Goal: Communication & Community: Answer question/provide support

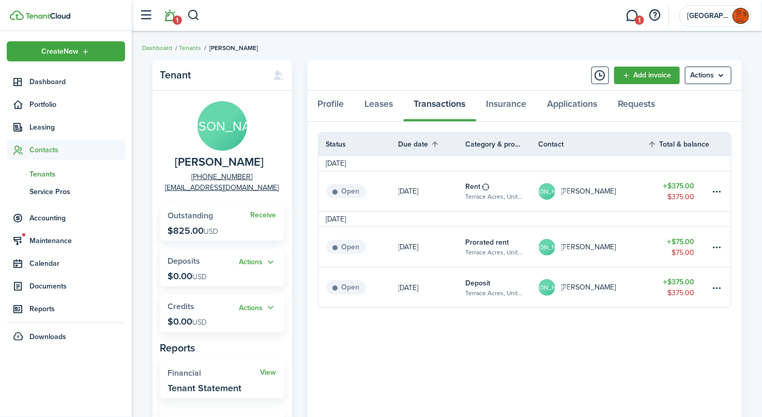
click at [171, 17] on link "1" at bounding box center [170, 16] width 20 height 26
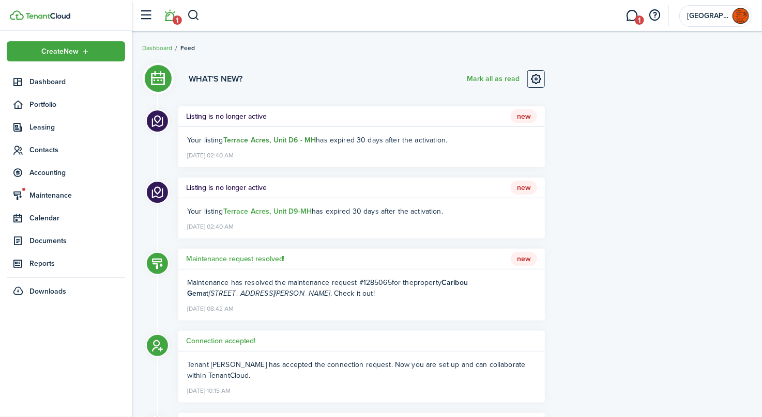
click at [265, 138] on strong "Terrace Acres, Unit D6 - MH" at bounding box center [269, 140] width 93 height 11
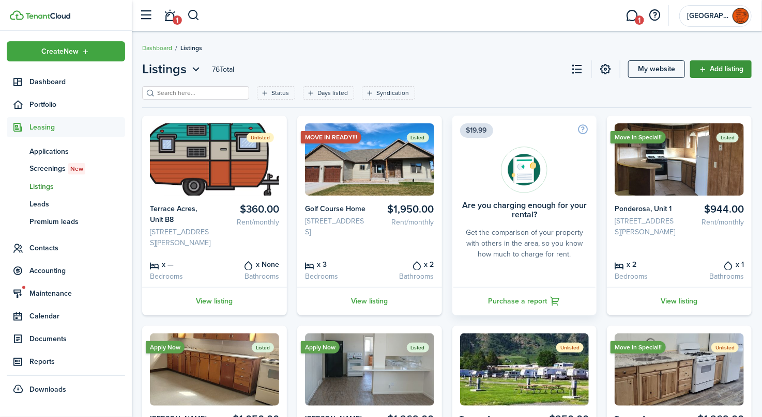
click at [724, 68] on link "Add listing" at bounding box center [720, 69] width 61 height 18
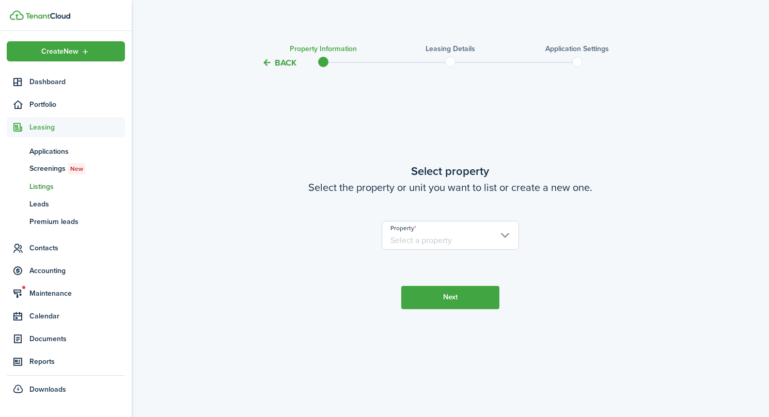
click at [441, 237] on input "Property" at bounding box center [451, 235] width 138 height 29
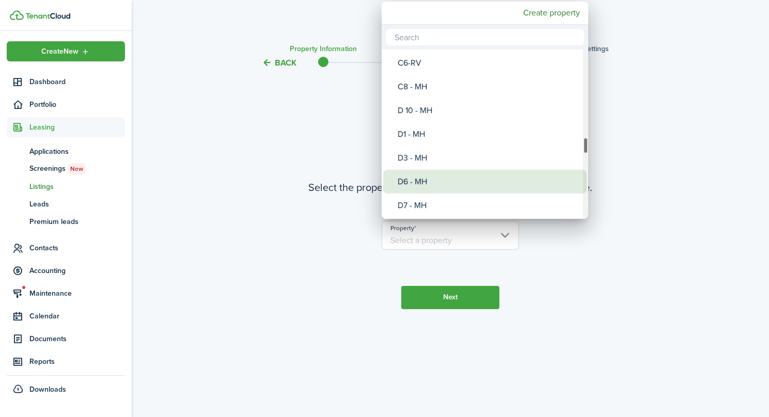
click at [426, 182] on div "D6 - MH" at bounding box center [489, 182] width 183 height 24
type input "Terrace Acres, Unit D6 - MH"
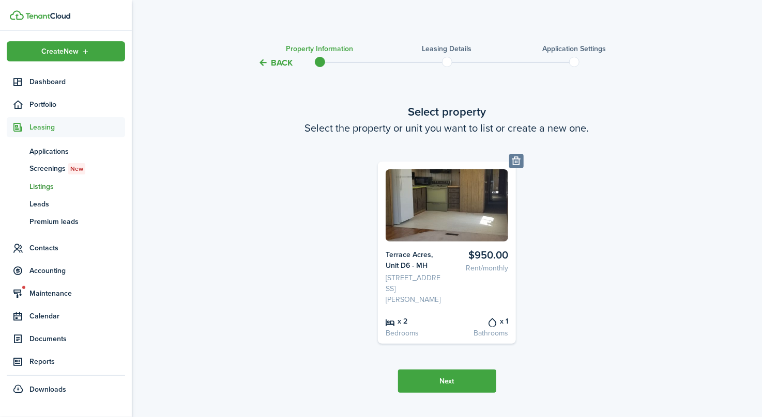
click at [445, 393] on button "Next" at bounding box center [447, 381] width 98 height 23
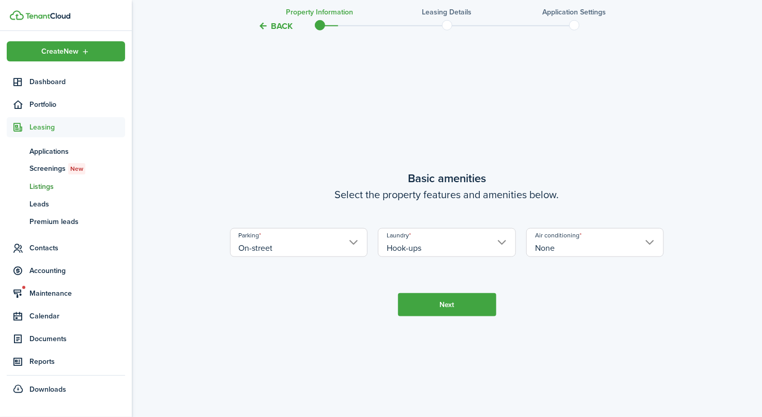
scroll to position [383, 0]
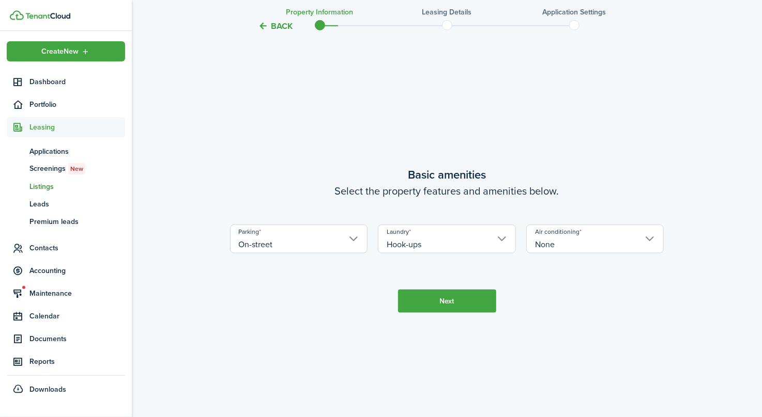
click at [435, 313] on button "Next" at bounding box center [447, 301] width 98 height 23
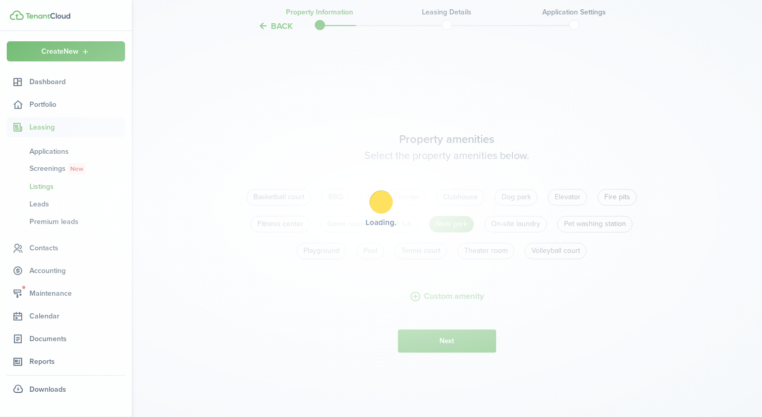
scroll to position [800, 0]
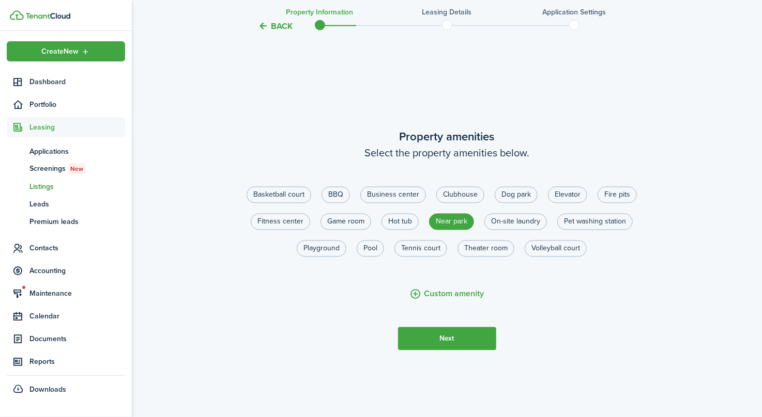
click at [437, 349] on button "Next" at bounding box center [447, 339] width 98 height 23
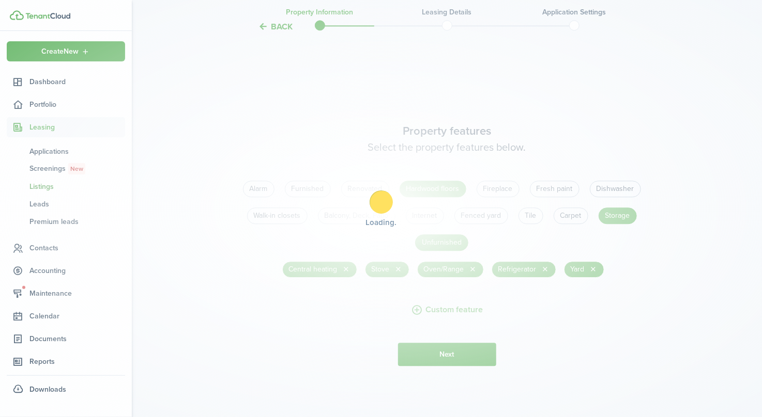
scroll to position [1218, 0]
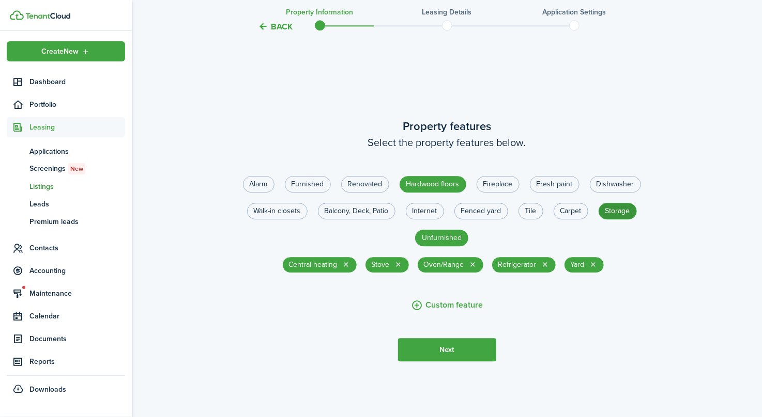
click at [621, 217] on label "Storage" at bounding box center [617, 211] width 38 height 17
radio input "false"
click at [446, 354] on button "Next" at bounding box center [447, 349] width 98 height 23
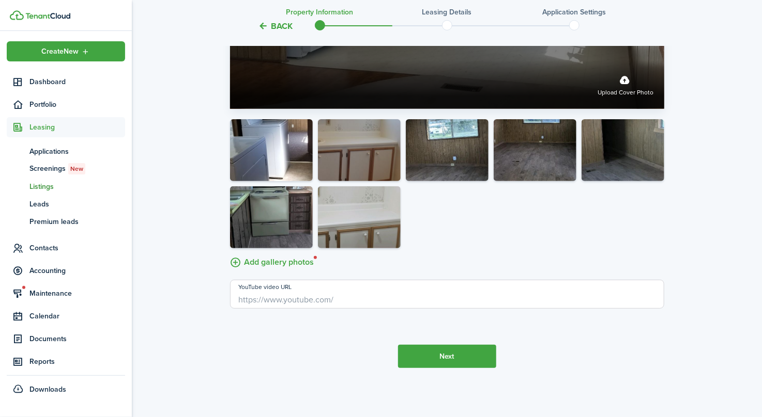
scroll to position [1902, 0]
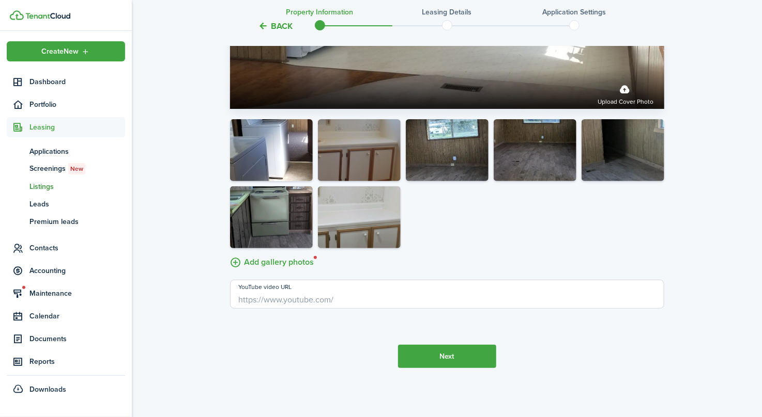
click at [443, 355] on button "Next" at bounding box center [447, 356] width 98 height 23
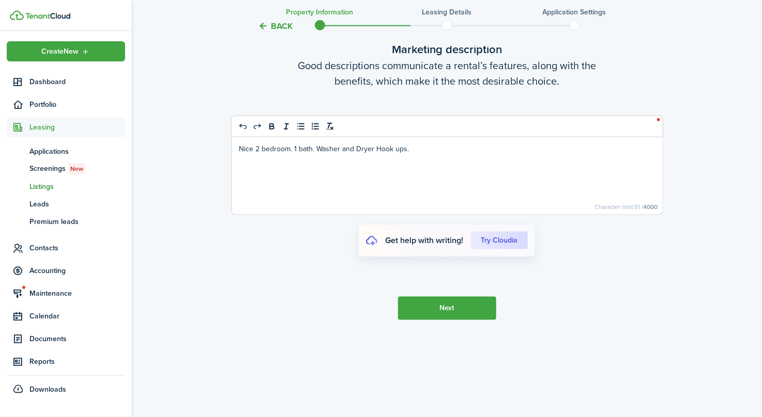
scroll to position [2320, 0]
click at [502, 243] on cloudia-btn "Try Cloudia" at bounding box center [499, 241] width 57 height 18
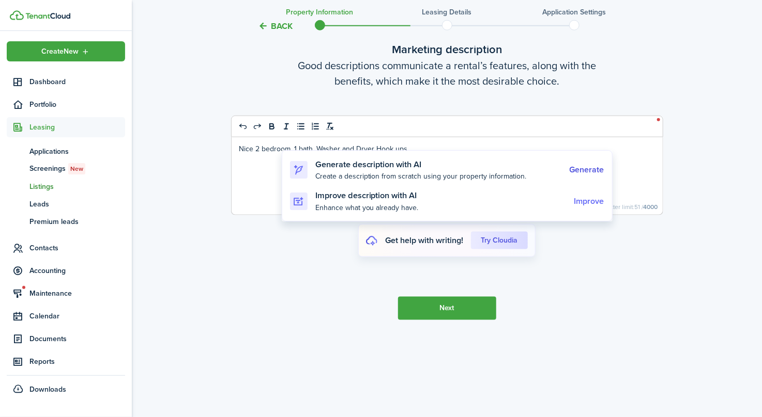
click at [592, 200] on cloudia-link "Improve" at bounding box center [589, 201] width 30 height 9
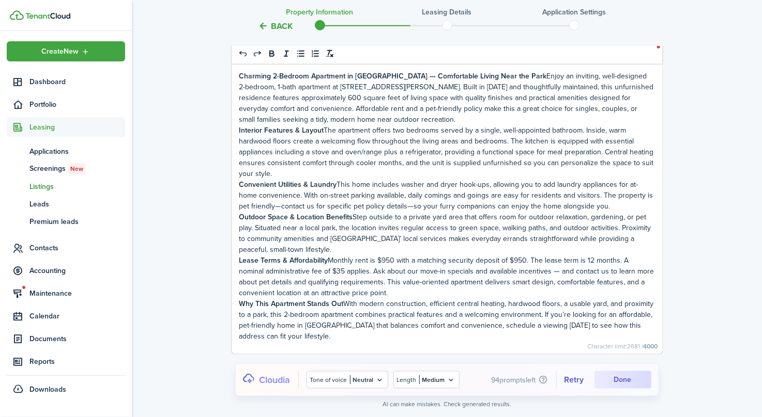
scroll to position [2337, 0]
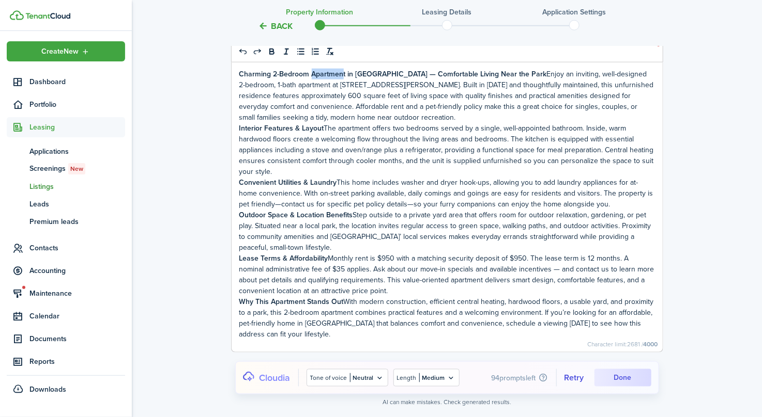
drag, startPoint x: 344, startPoint y: 83, endPoint x: 312, endPoint y: 88, distance: 31.9
click at [312, 88] on p "Charming 2-Bedroom Apartment in [GEOGRAPHIC_DATA] — Comfortable Living Near the…" at bounding box center [446, 96] width 415 height 54
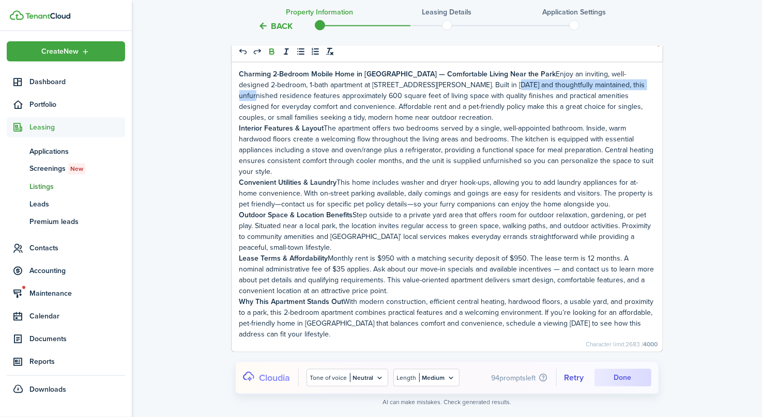
drag, startPoint x: 470, startPoint y: 93, endPoint x: 607, endPoint y: 91, distance: 136.4
click at [607, 91] on p "Charming 2-Bedroom Mobile Home in [GEOGRAPHIC_DATA] — Comfortable Living Near t…" at bounding box center [446, 96] width 415 height 54
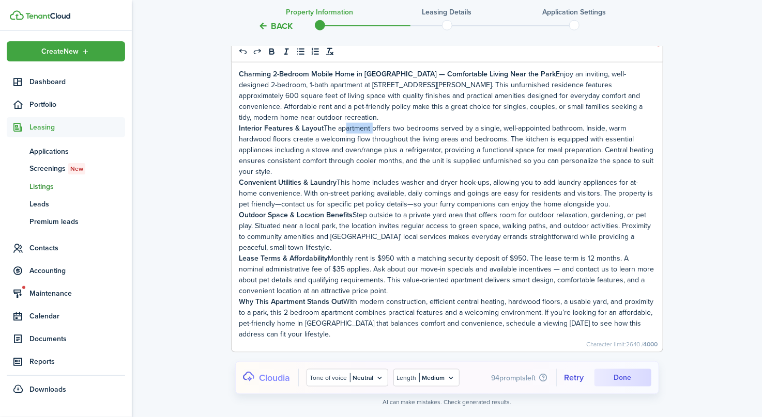
drag, startPoint x: 371, startPoint y: 138, endPoint x: 340, endPoint y: 140, distance: 31.0
click at [340, 140] on p "Interior Features & Layout The apartment offers two bedrooms served by a single…" at bounding box center [446, 150] width 415 height 54
drag, startPoint x: 613, startPoint y: 137, endPoint x: 644, endPoint y: 139, distance: 31.6
click at [644, 139] on p "Interior Features & Layout The home offers two bedrooms served by a single, wel…" at bounding box center [446, 150] width 415 height 54
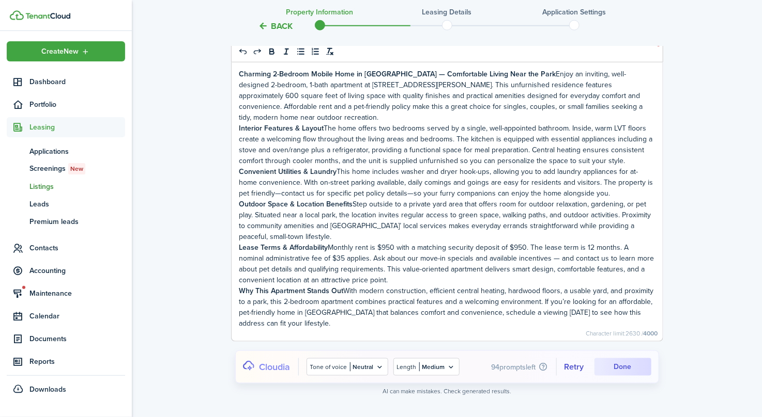
click at [479, 199] on p "Convenient Utilities & Laundry This home includes washer and dryer hook-ups, al…" at bounding box center [446, 182] width 415 height 33
click at [288, 242] on p "Outdoor Space & Location Benefits Step outside to a private yard area that offe…" at bounding box center [446, 220] width 415 height 43
drag, startPoint x: 409, startPoint y: 213, endPoint x: 431, endPoint y: 215, distance: 21.8
click at [431, 215] on p "Outdoor Space & Location Benefits Step outside to a private yard area that offe…" at bounding box center [446, 220] width 415 height 43
drag, startPoint x: 623, startPoint y: 213, endPoint x: 588, endPoint y: 216, distance: 34.7
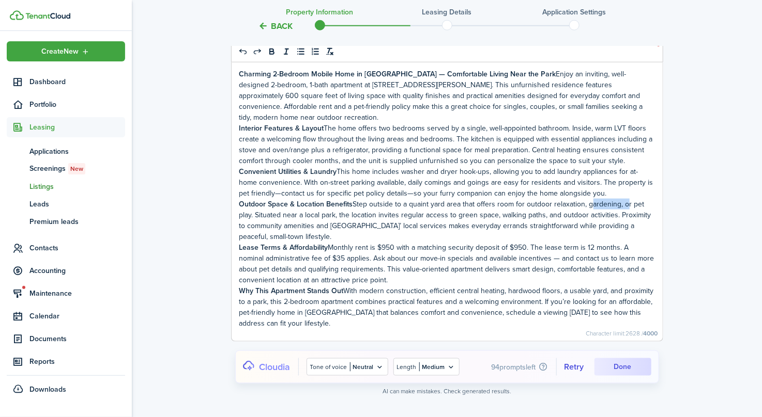
click at [588, 216] on p "Outdoor Space & Location Benefits Step outside to a quaint yard area that offer…" at bounding box center [446, 220] width 415 height 43
drag, startPoint x: 461, startPoint y: 267, endPoint x: 428, endPoint y: 271, distance: 33.8
click at [428, 271] on p "Lease Terms & Affordability Monthly rent is $950 with a matching security depos…" at bounding box center [446, 263] width 415 height 43
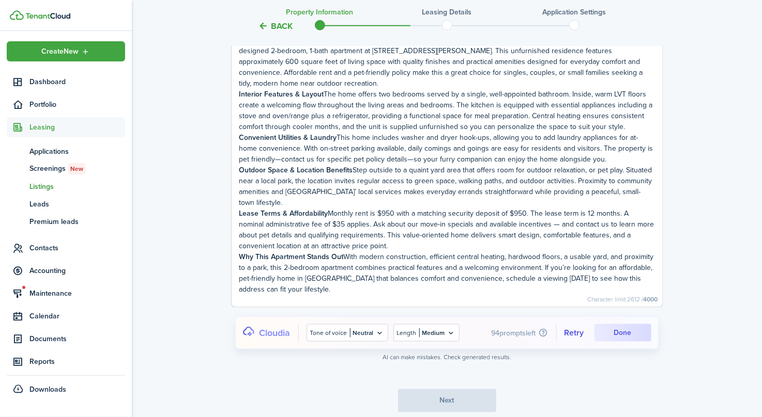
scroll to position [2389, 0]
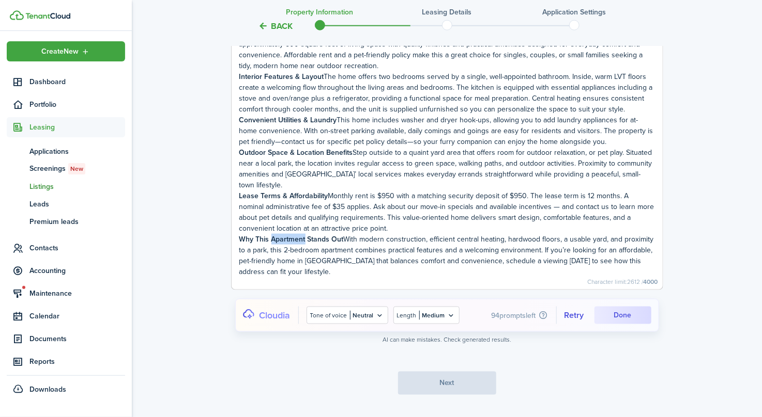
drag, startPoint x: 304, startPoint y: 238, endPoint x: 271, endPoint y: 240, distance: 33.1
click at [271, 240] on strong "Why This Apartment Stands Out" at bounding box center [291, 239] width 104 height 11
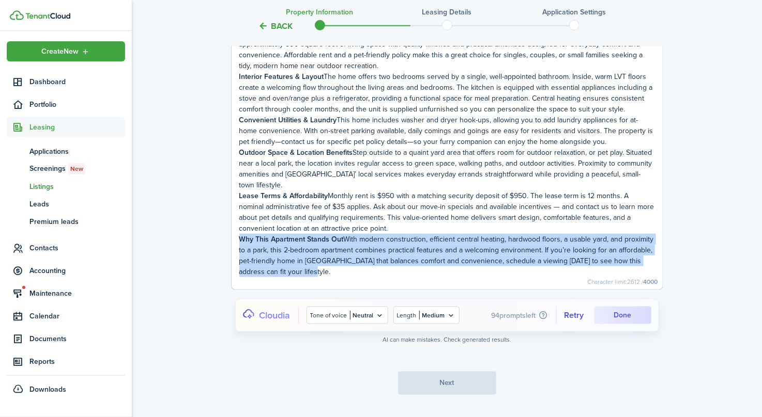
drag, startPoint x: 239, startPoint y: 238, endPoint x: 299, endPoint y: 271, distance: 68.5
click at [299, 271] on p "Why This Apartment Stands Out With modern construction, efficient central heati…" at bounding box center [446, 255] width 415 height 43
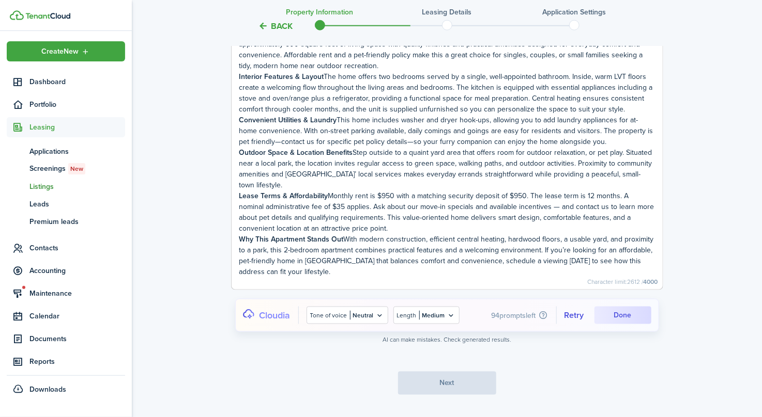
scroll to position [2381, 0]
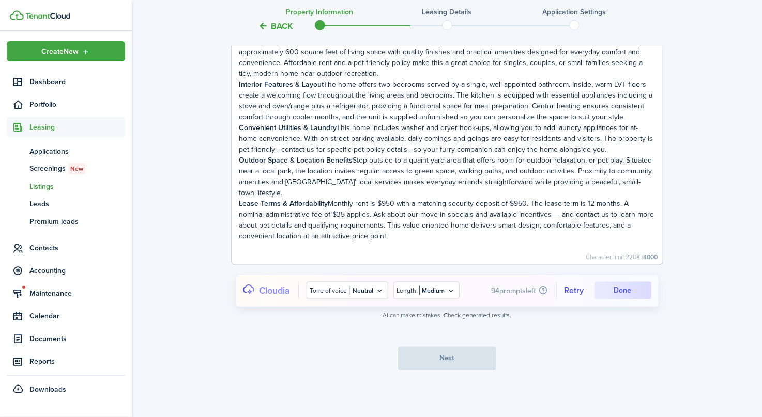
drag, startPoint x: 616, startPoint y: 288, endPoint x: 594, endPoint y: 292, distance: 22.0
click at [616, 288] on cloudia-btn "Done" at bounding box center [622, 291] width 57 height 18
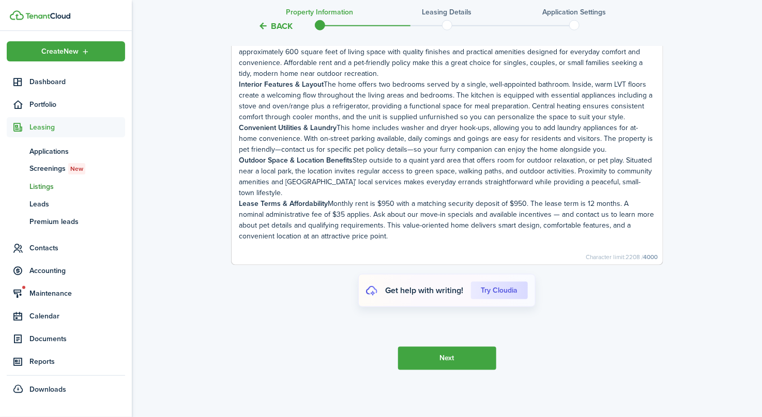
click at [430, 354] on button "Next" at bounding box center [447, 358] width 98 height 23
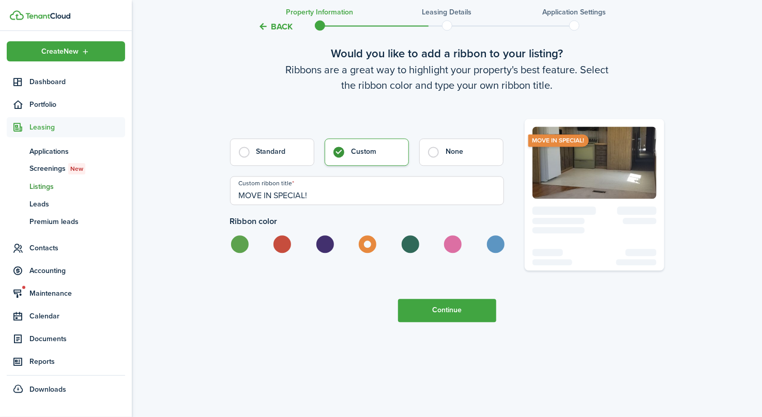
scroll to position [2799, 0]
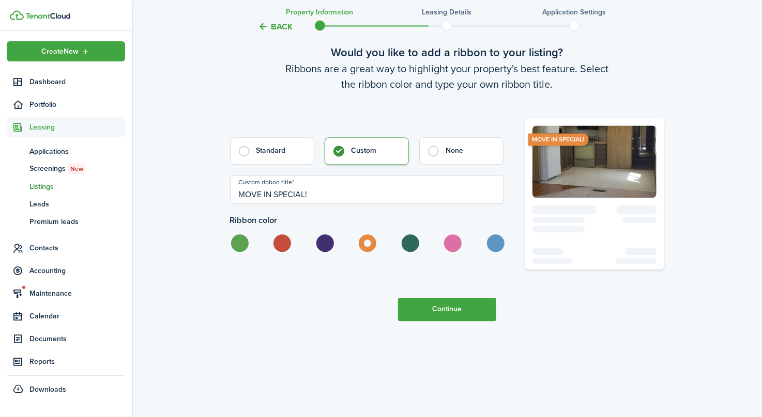
click at [449, 305] on button "Continue" at bounding box center [447, 309] width 98 height 23
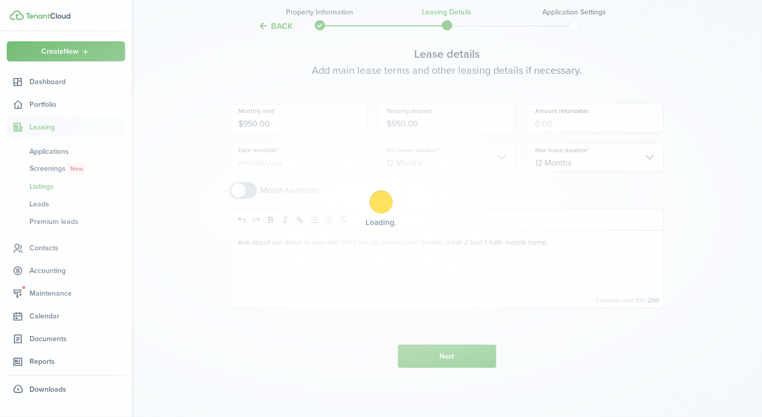
scroll to position [0, 0]
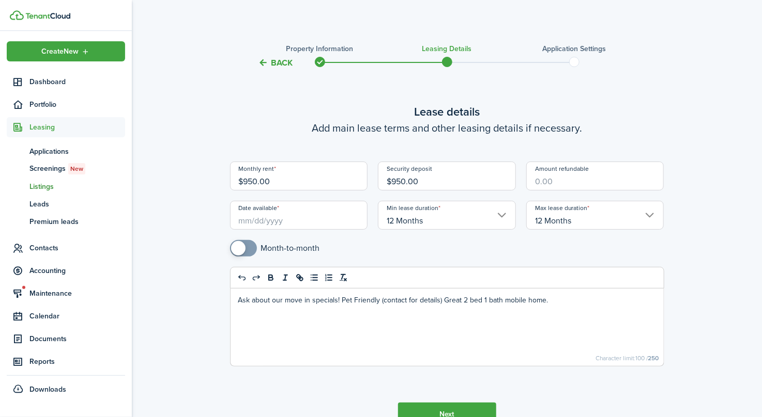
click at [301, 219] on input "Date available" at bounding box center [299, 215] width 138 height 29
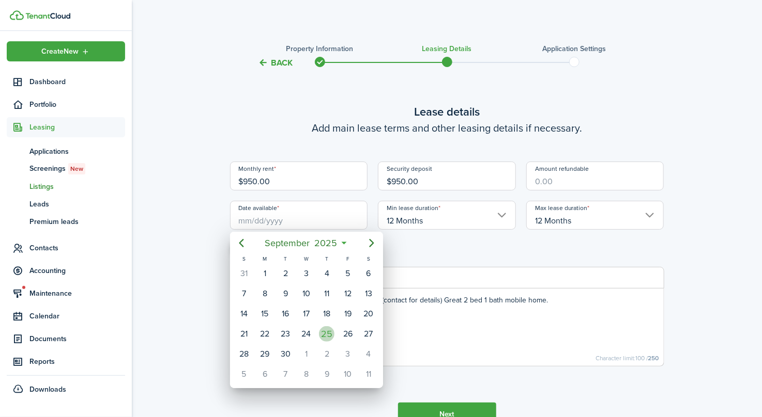
click at [333, 331] on div "25" at bounding box center [327, 335] width 16 height 16
type input "[DATE]"
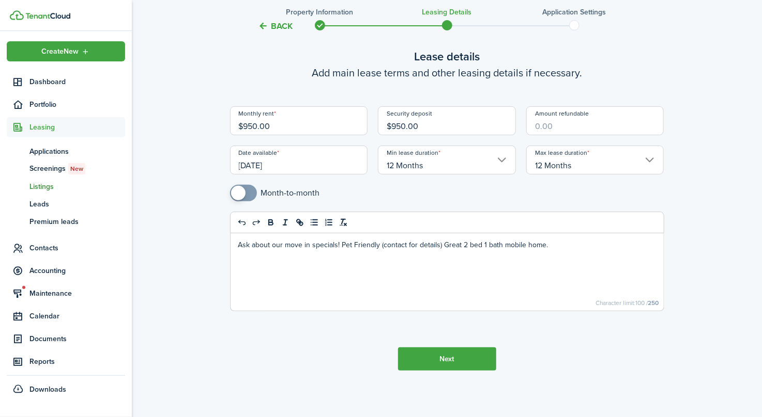
scroll to position [57, 0]
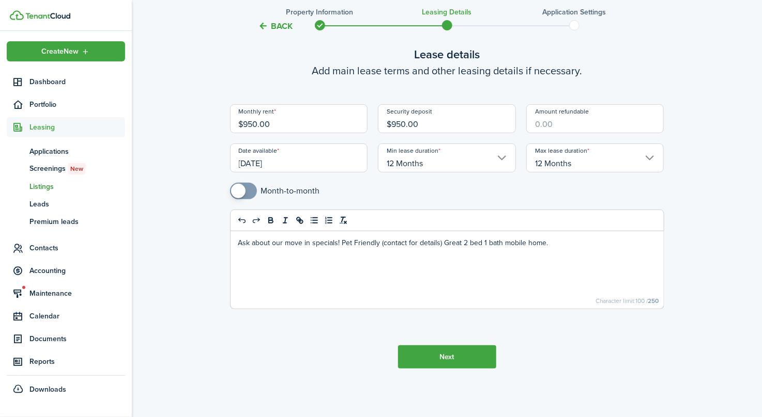
click at [456, 358] on button "Next" at bounding box center [447, 357] width 98 height 23
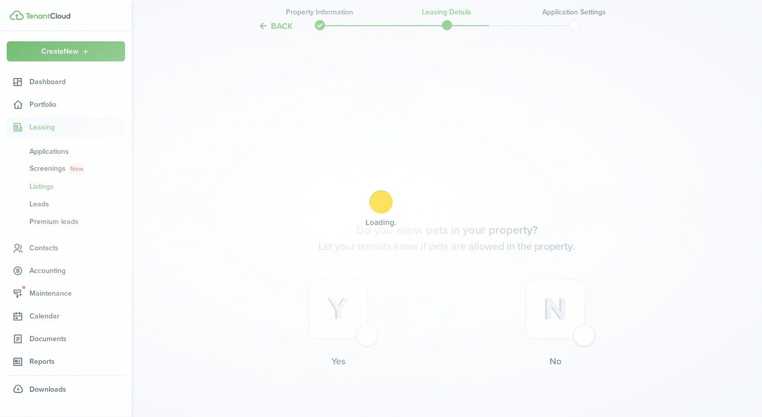
scroll to position [406, 0]
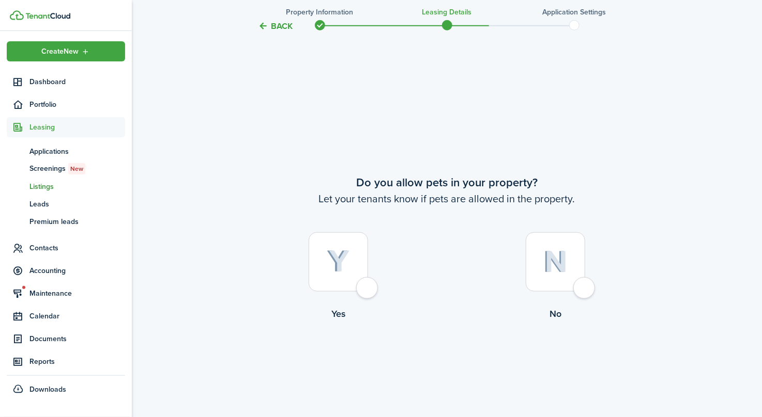
click at [368, 290] on div at bounding box center [337, 262] width 59 height 59
radio input "true"
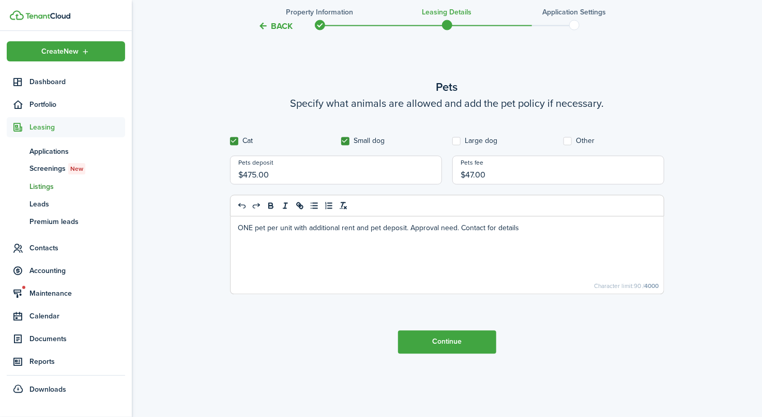
scroll to position [892, 0]
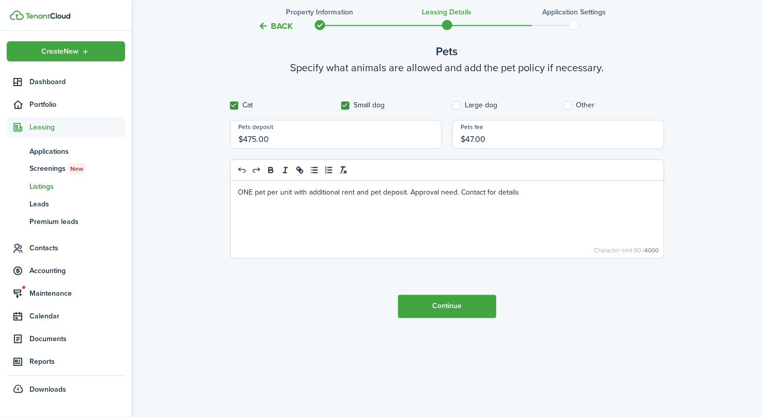
click at [442, 307] on button "Continue" at bounding box center [447, 307] width 98 height 23
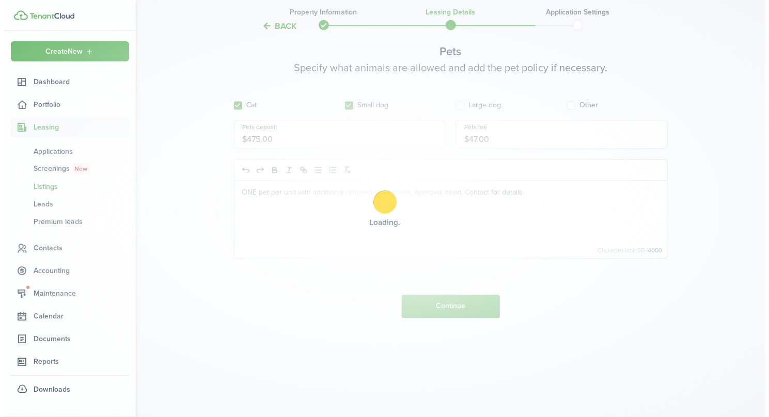
scroll to position [0, 0]
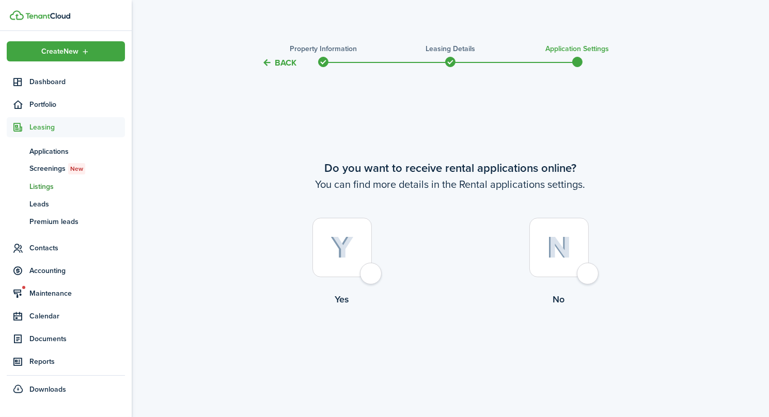
click at [371, 275] on div at bounding box center [342, 247] width 59 height 59
radio input "true"
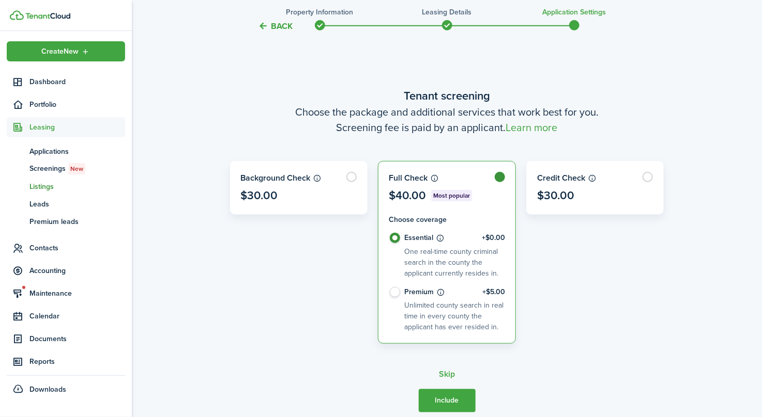
scroll to position [417, 0]
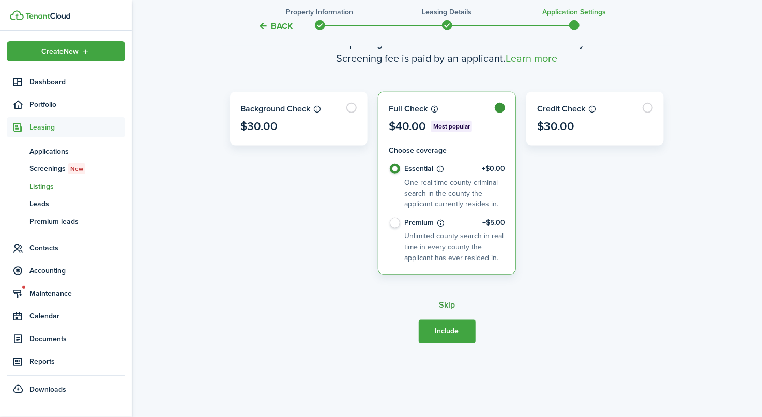
click at [445, 302] on button "Skip" at bounding box center [447, 305] width 16 height 9
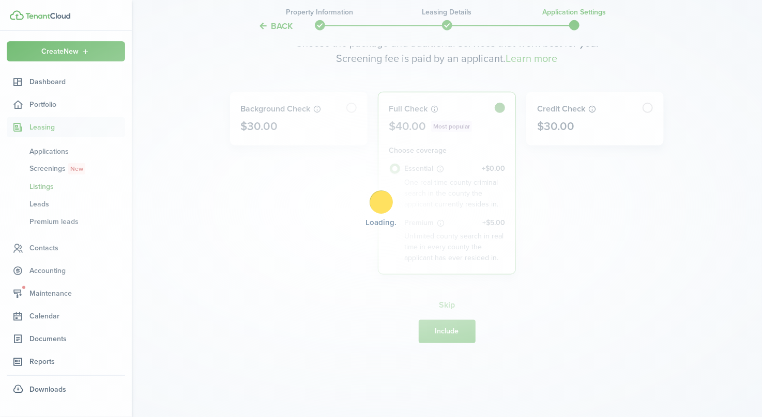
radio input "false"
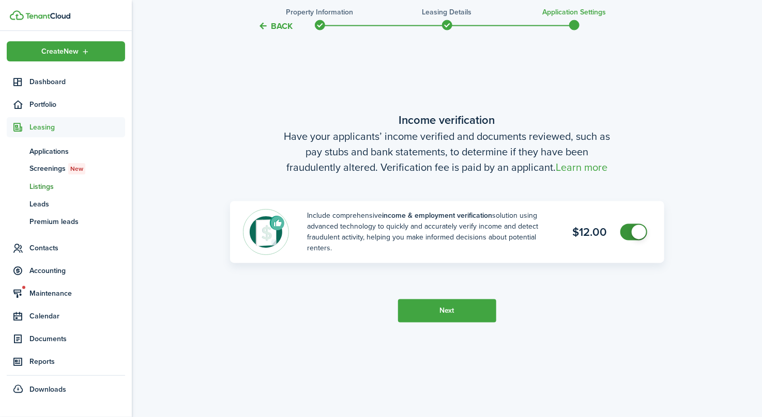
scroll to position [834, 0]
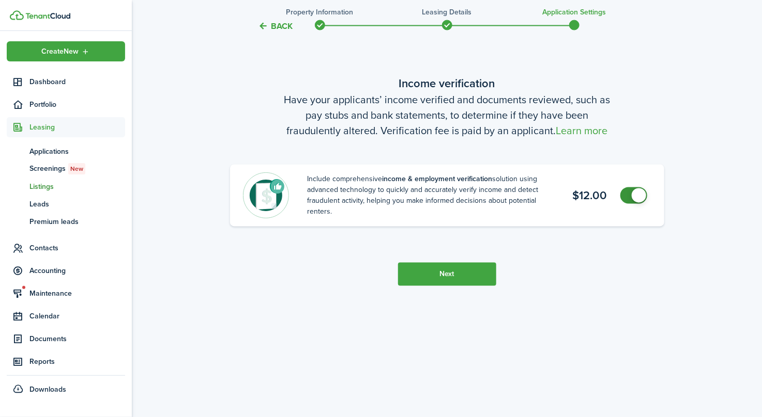
checkbox input "false"
click at [641, 194] on span at bounding box center [638, 196] width 14 height 14
click at [443, 277] on button "Next" at bounding box center [447, 274] width 98 height 23
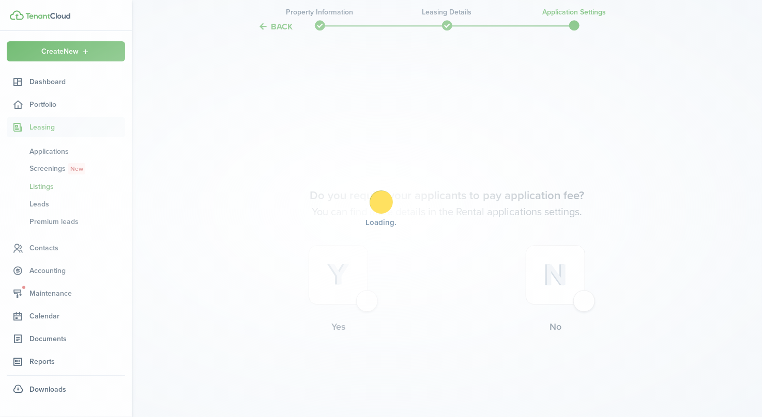
scroll to position [1183, 0]
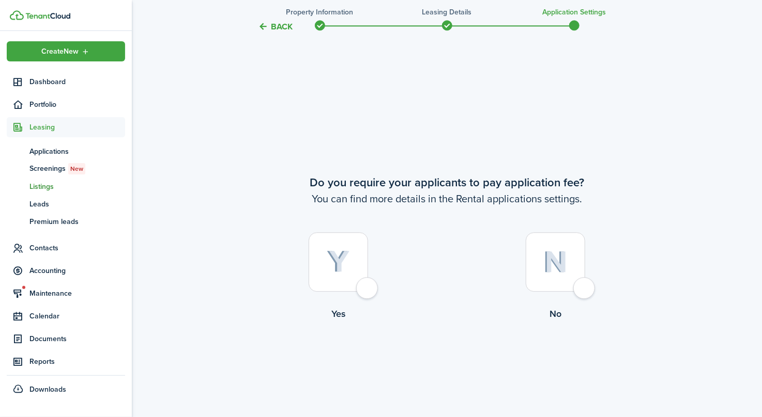
click at [361, 290] on div at bounding box center [337, 262] width 59 height 59
radio input "true"
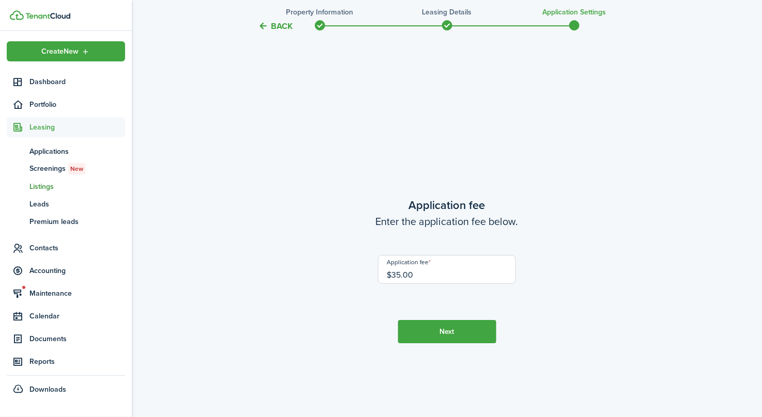
scroll to position [1600, 0]
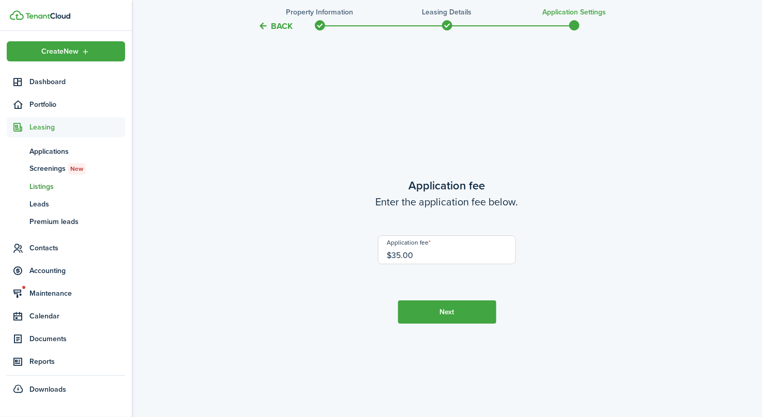
click at [448, 315] on button "Next" at bounding box center [447, 312] width 98 height 23
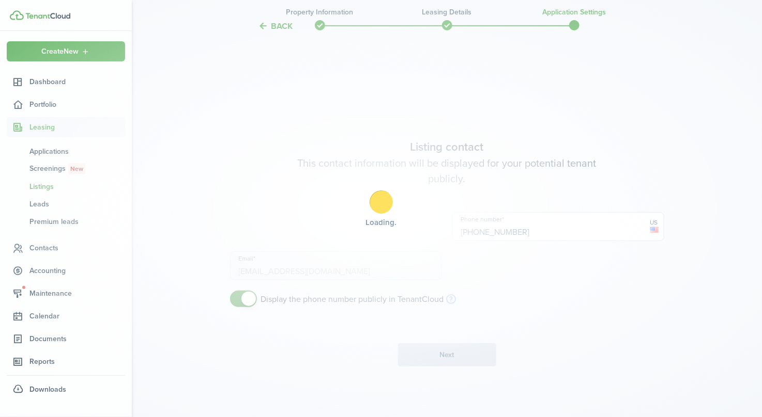
scroll to position [2017, 0]
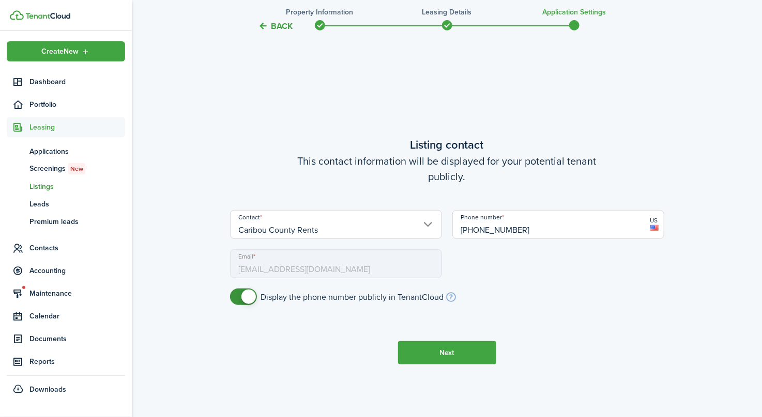
click at [459, 350] on button "Next" at bounding box center [447, 353] width 98 height 23
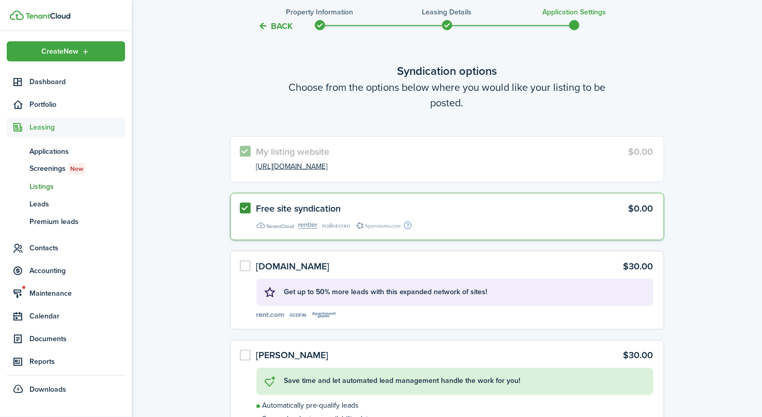
scroll to position [2486, 0]
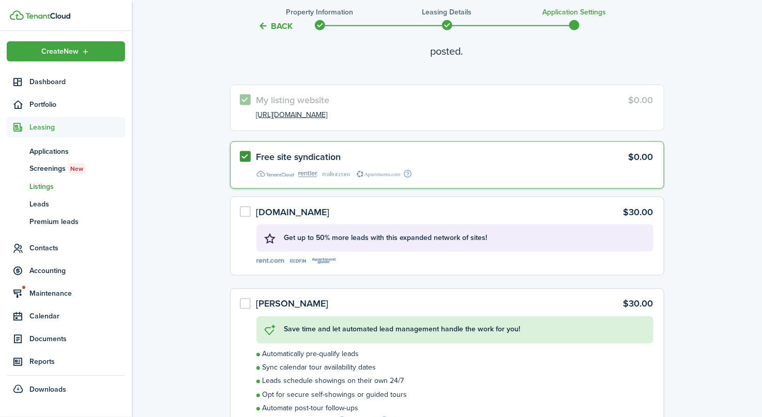
click at [239, 212] on label "[DOMAIN_NAME] $30.00 Get up to 50% more leads with this expanded network of sit…" at bounding box center [447, 236] width 434 height 79
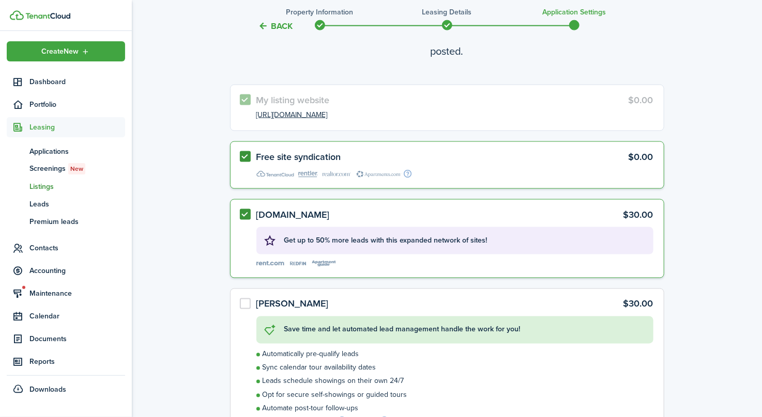
radio input "true"
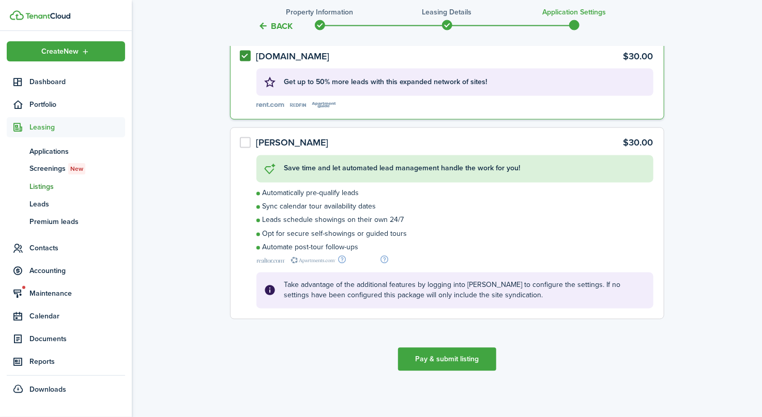
scroll to position [2646, 0]
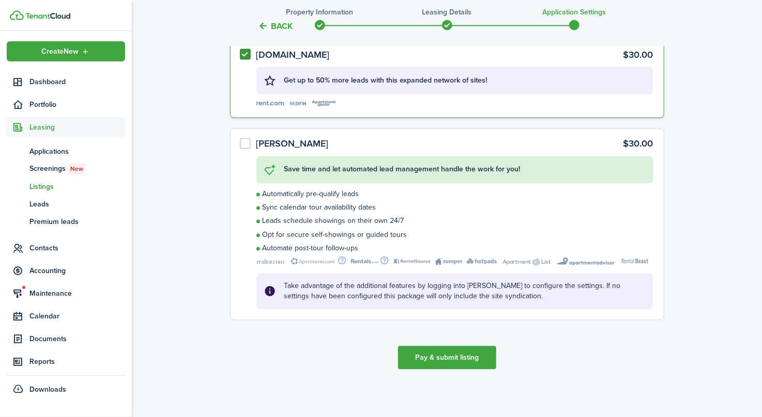
click at [450, 354] on button "Pay & submit listing" at bounding box center [447, 358] width 98 height 23
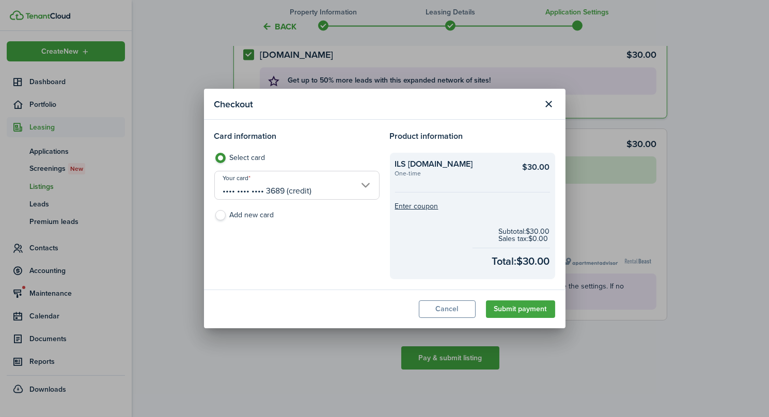
click at [535, 311] on button "Submit payment" at bounding box center [520, 310] width 69 height 18
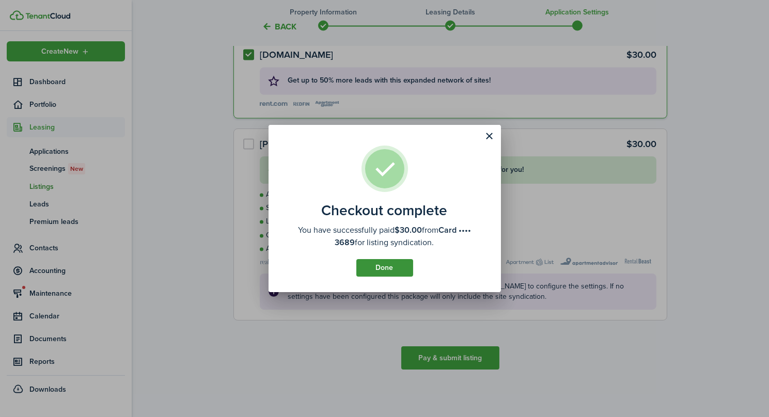
click at [378, 270] on button "Done" at bounding box center [385, 268] width 57 height 18
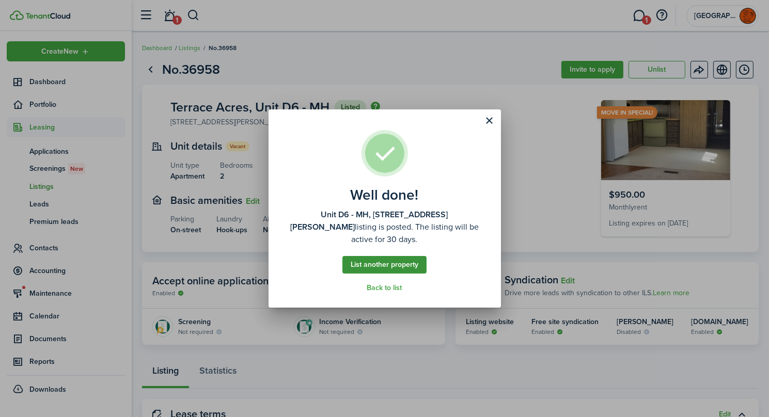
click at [402, 266] on link "List another property" at bounding box center [385, 265] width 84 height 18
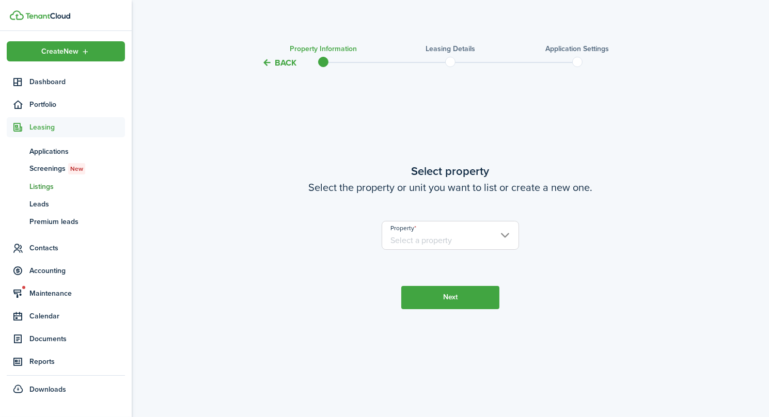
click at [441, 231] on input "Property" at bounding box center [451, 235] width 138 height 29
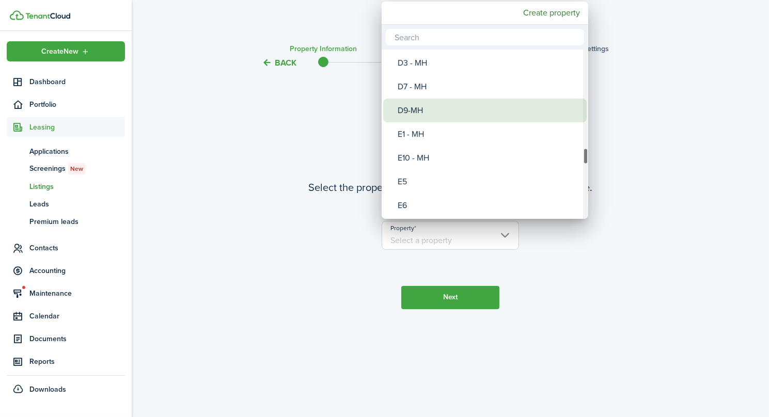
click at [447, 114] on div "D9-MH" at bounding box center [489, 111] width 183 height 24
type input "Terrace Acres, Unit D9-MH"
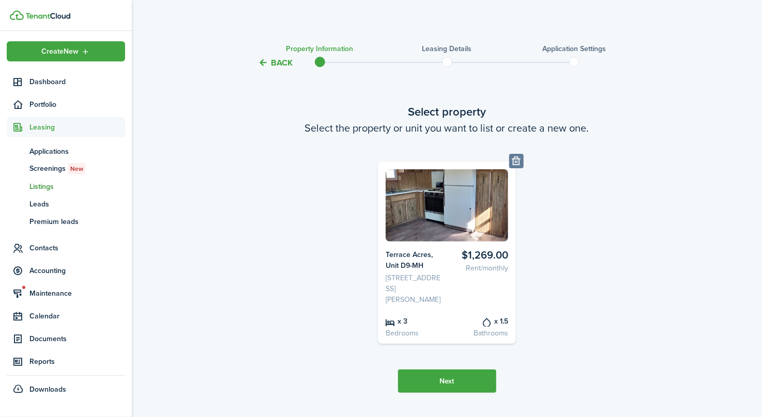
click at [468, 389] on button "Next" at bounding box center [447, 381] width 98 height 23
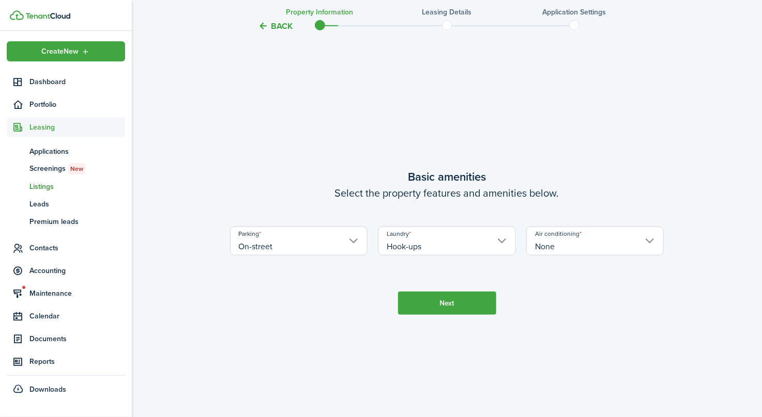
scroll to position [383, 0]
click at [458, 313] on button "Next" at bounding box center [447, 301] width 98 height 23
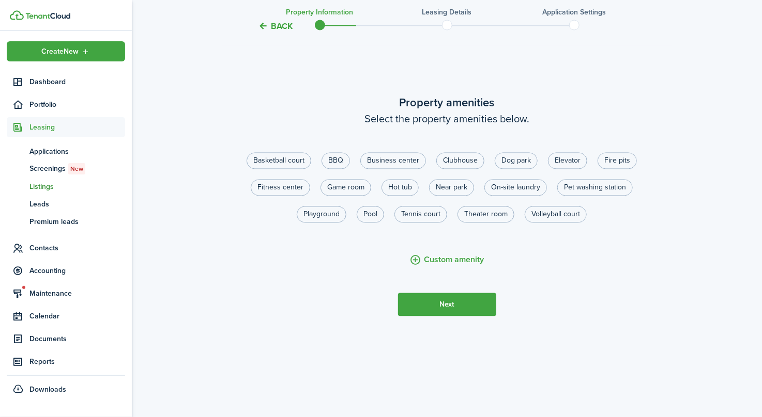
scroll to position [852, 0]
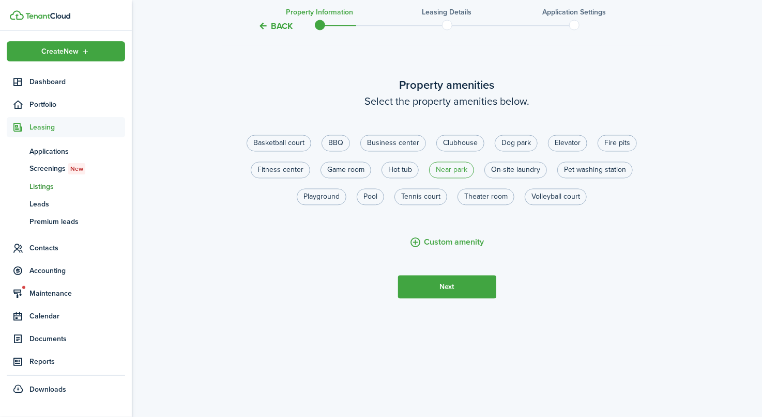
click at [461, 177] on label "Near park" at bounding box center [451, 170] width 45 height 17
radio input "true"
click at [447, 293] on button "Next" at bounding box center [447, 287] width 98 height 23
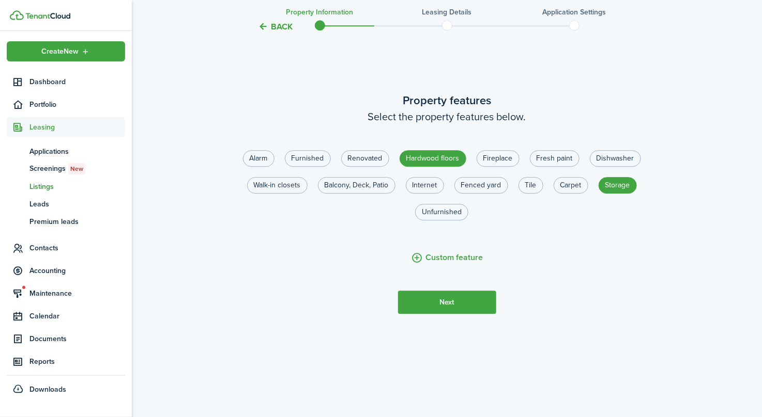
scroll to position [1287, 0]
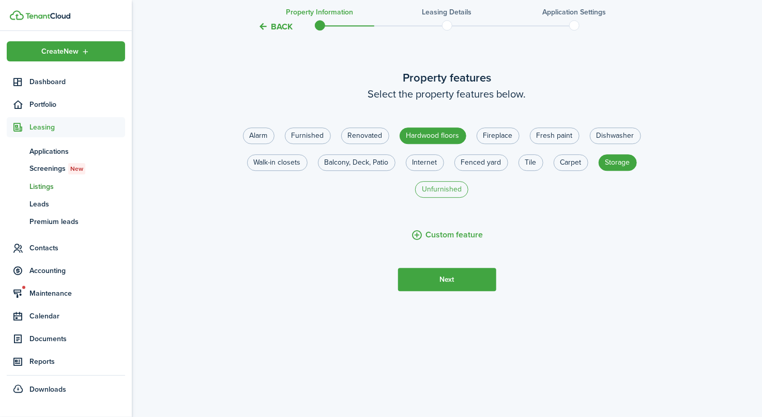
click at [449, 191] on label "Unfurnished" at bounding box center [441, 189] width 53 height 17
radio input "true"
click at [445, 139] on label "Hardwood floors" at bounding box center [432, 136] width 67 height 17
radio input "true"
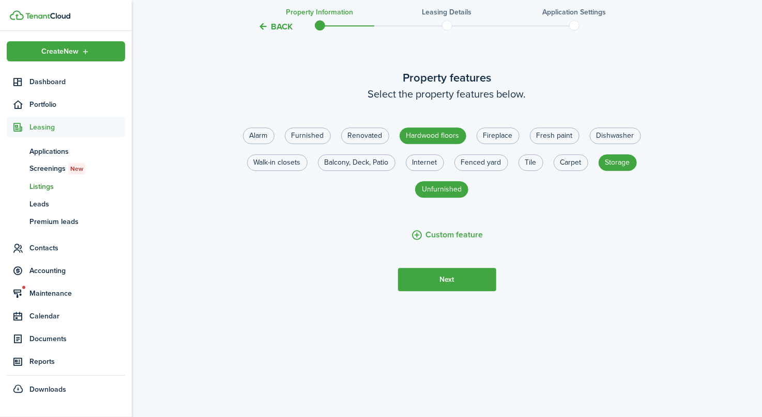
click at [456, 279] on button "Next" at bounding box center [447, 279] width 98 height 23
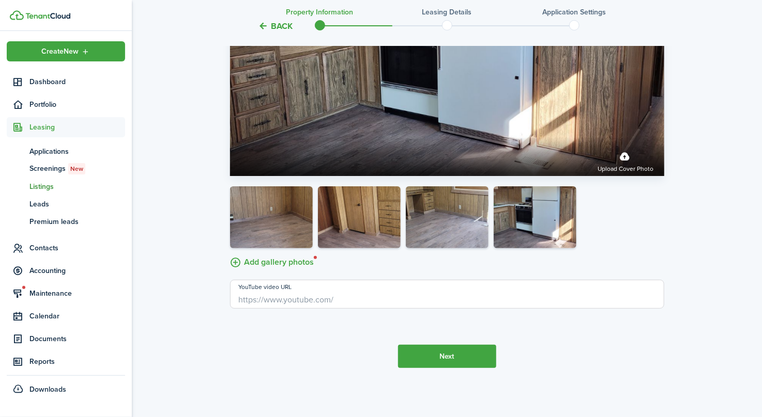
scroll to position [1836, 0]
click at [455, 359] on button "Next" at bounding box center [447, 356] width 98 height 23
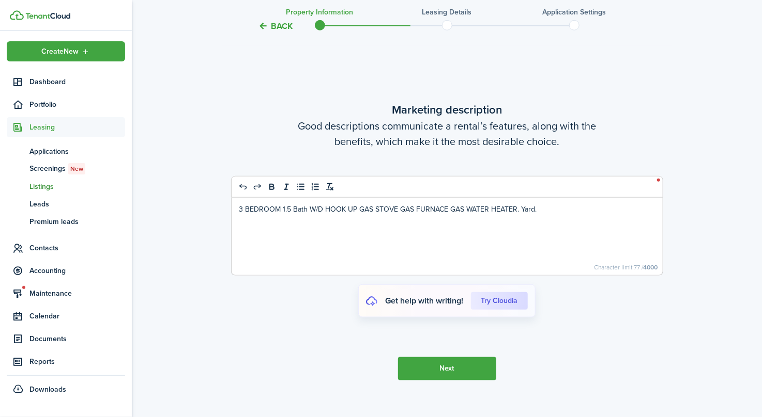
scroll to position [2184, 0]
click at [509, 309] on cloudia-btn "Try Cloudia" at bounding box center [499, 301] width 57 height 18
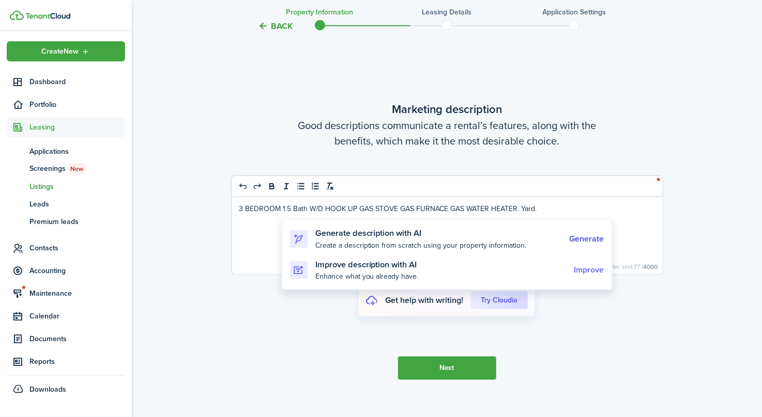
click at [597, 268] on cloudia-link "Improve" at bounding box center [589, 270] width 30 height 9
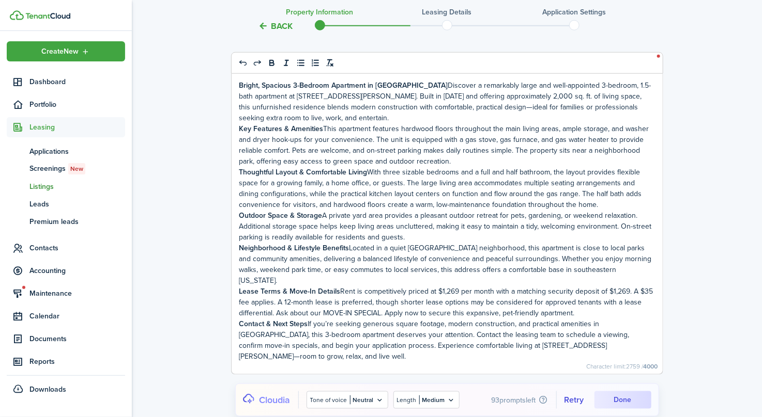
scroll to position [2259, 0]
drag, startPoint x: 366, startPoint y: 95, endPoint x: 333, endPoint y: 97, distance: 33.7
click at [333, 90] on strong "Bright, Spacious 3-Bedroom Apartment in [GEOGRAPHIC_DATA]" at bounding box center [343, 85] width 209 height 11
drag, startPoint x: 418, startPoint y: 104, endPoint x: 485, endPoint y: 105, distance: 66.7
click at [485, 105] on p "Bright, Spacious 3-Bedroom Mobile Home in [GEOGRAPHIC_DATA] Discover a remarkab…" at bounding box center [446, 101] width 415 height 43
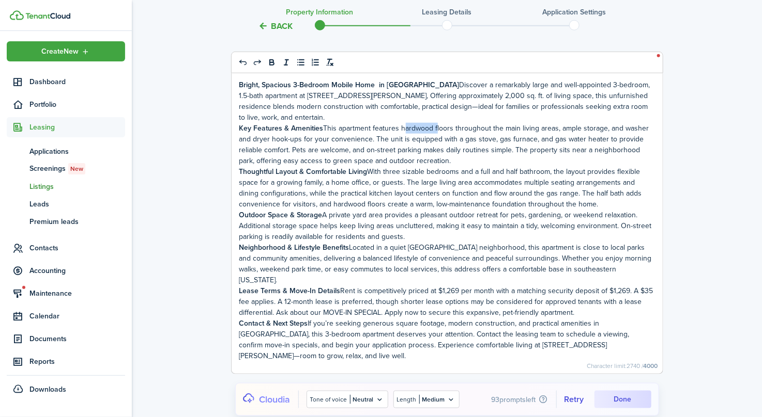
drag, startPoint x: 434, startPoint y: 137, endPoint x: 400, endPoint y: 141, distance: 33.7
click at [400, 141] on p "Key Features & Amenities This apartment features hardwood floors throughout the…" at bounding box center [446, 144] width 415 height 43
click at [345, 210] on p "Thoughtful Layout & Comfortable Living With three sizable bedrooms and a full a…" at bounding box center [446, 187] width 415 height 43
click at [549, 258] on p "Neighborhood & Lifestyle Benefits Located in a quiet [GEOGRAPHIC_DATA] neighbor…" at bounding box center [446, 263] width 415 height 43
click at [339, 289] on p "Lease Terms & Move-In Details Rent is competitively priced at $1,269 per month …" at bounding box center [446, 302] width 415 height 33
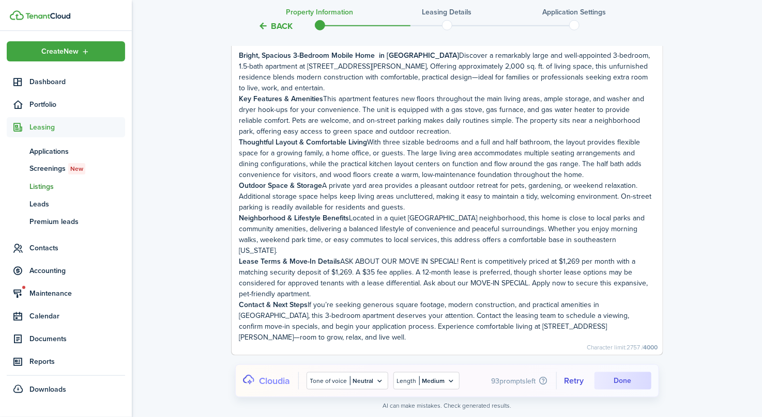
scroll to position [2311, 0]
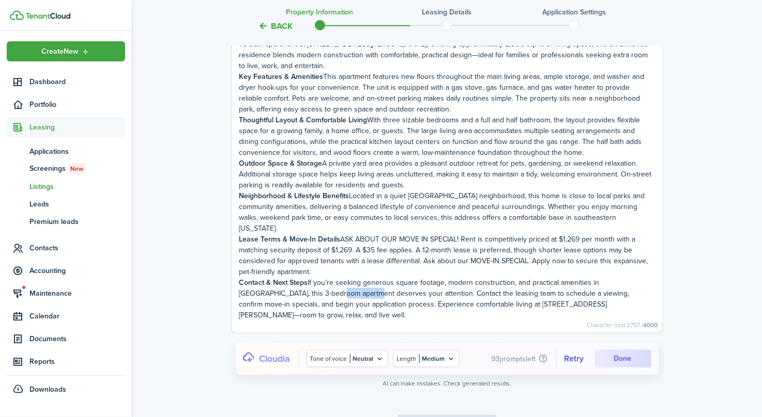
drag, startPoint x: 323, startPoint y: 293, endPoint x: 290, endPoint y: 296, distance: 33.1
click at [290, 296] on p "Contact & Next Steps If you’re seeking generous square footage, modern construc…" at bounding box center [446, 298] width 415 height 43
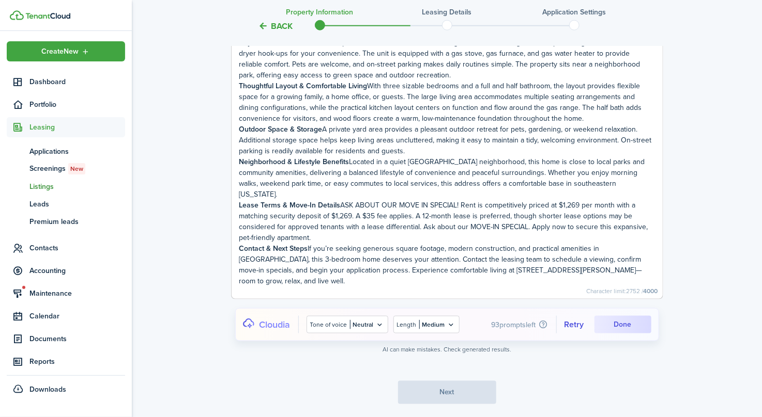
scroll to position [2368, 0]
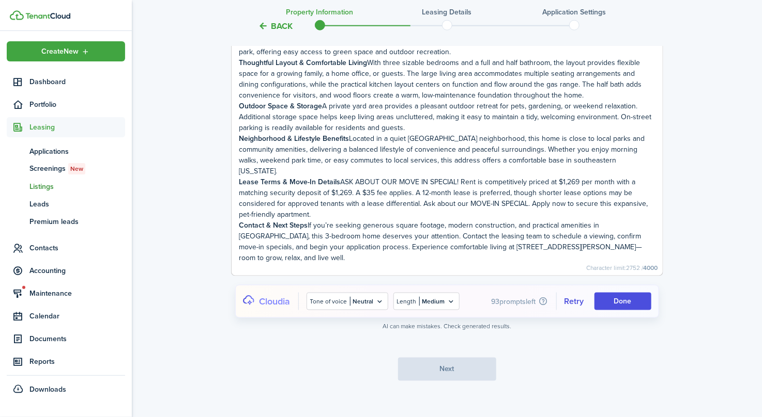
click at [634, 293] on cloudia-btn "Done" at bounding box center [622, 302] width 57 height 18
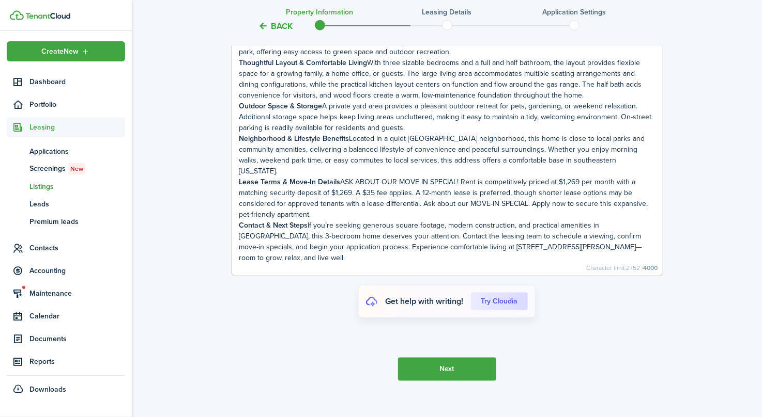
click at [452, 358] on button "Next" at bounding box center [447, 369] width 98 height 23
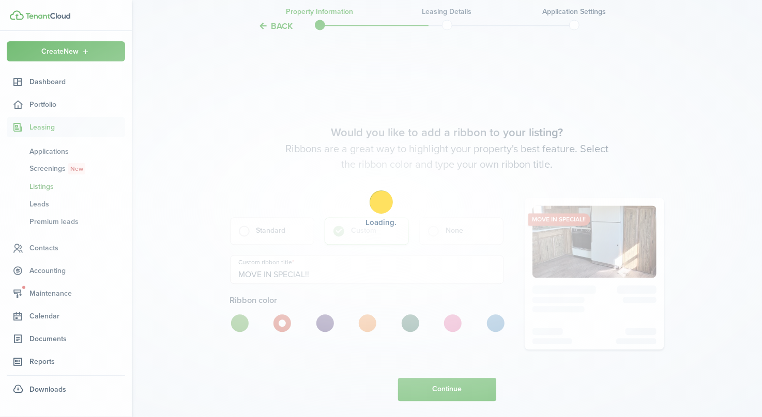
scroll to position [2717, 0]
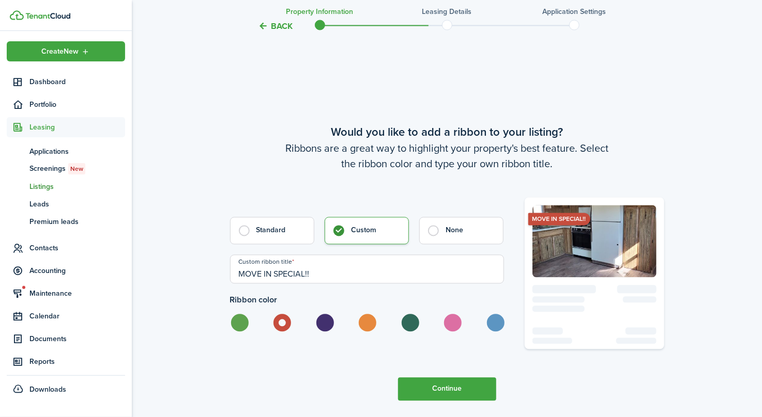
click at [445, 378] on button "Continue" at bounding box center [447, 389] width 98 height 23
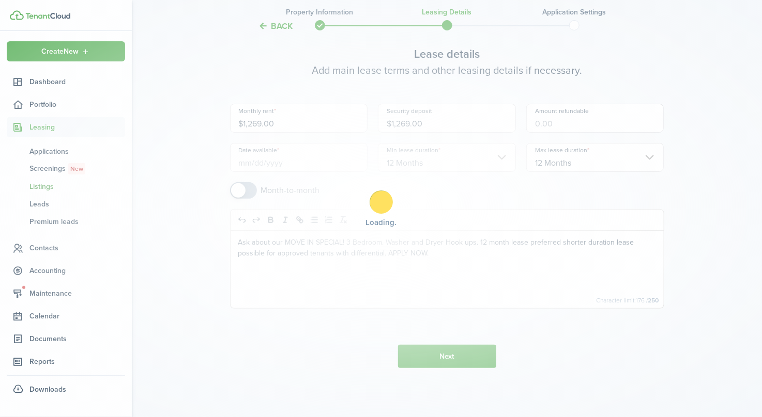
scroll to position [0, 0]
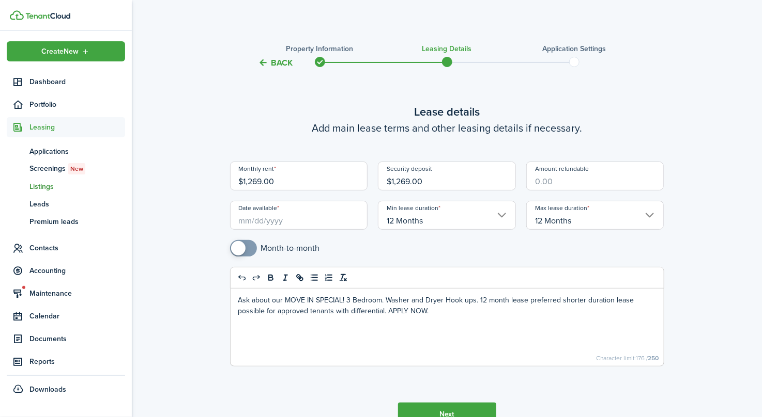
click at [272, 220] on input "Date available" at bounding box center [299, 215] width 138 height 29
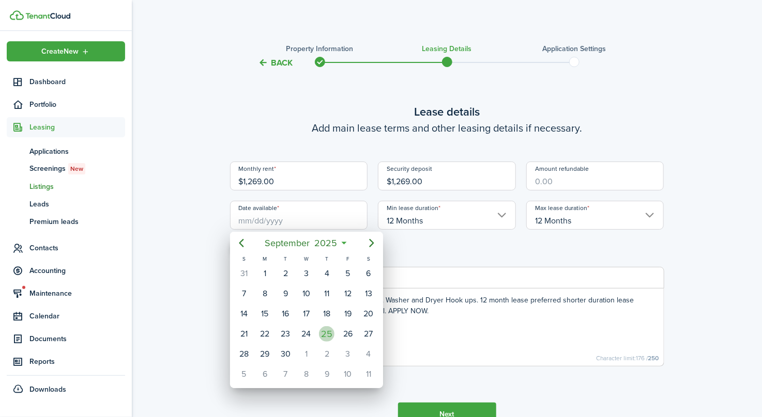
click at [330, 329] on div "25" at bounding box center [327, 335] width 16 height 16
type input "[DATE]"
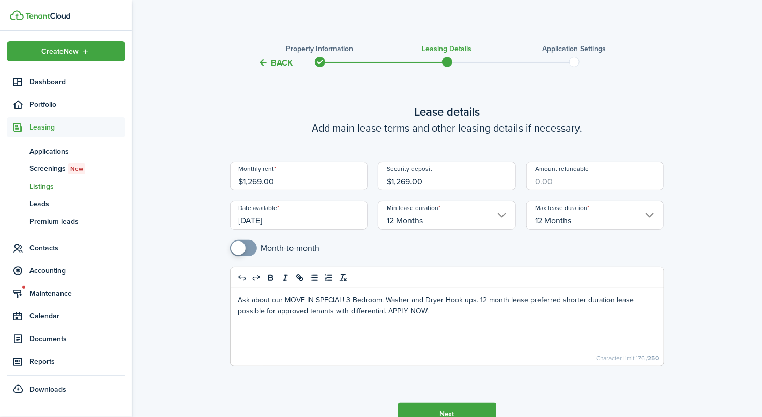
click at [454, 408] on button "Next" at bounding box center [447, 414] width 98 height 23
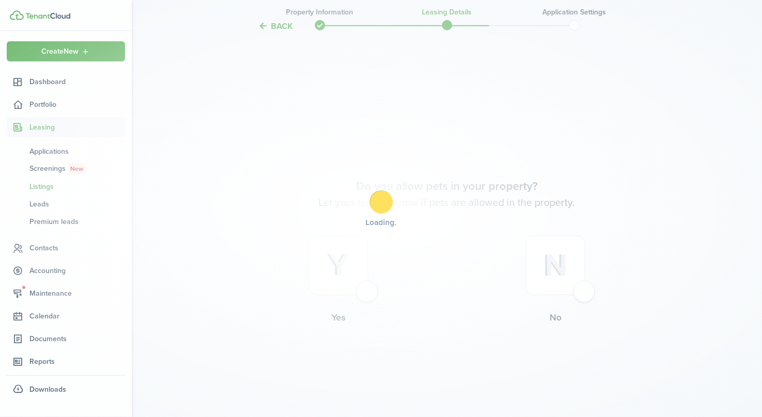
scroll to position [406, 0]
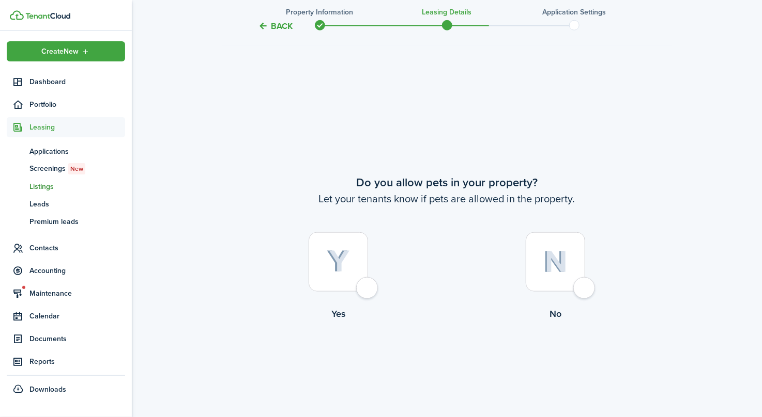
click at [364, 292] on div at bounding box center [337, 262] width 59 height 59
radio input "true"
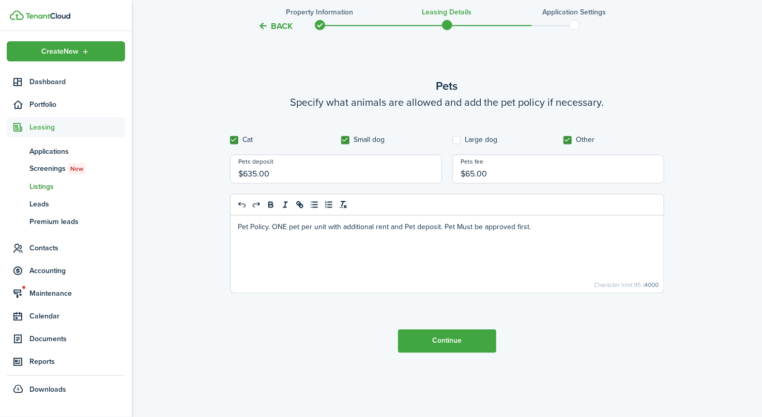
scroll to position [875, 0]
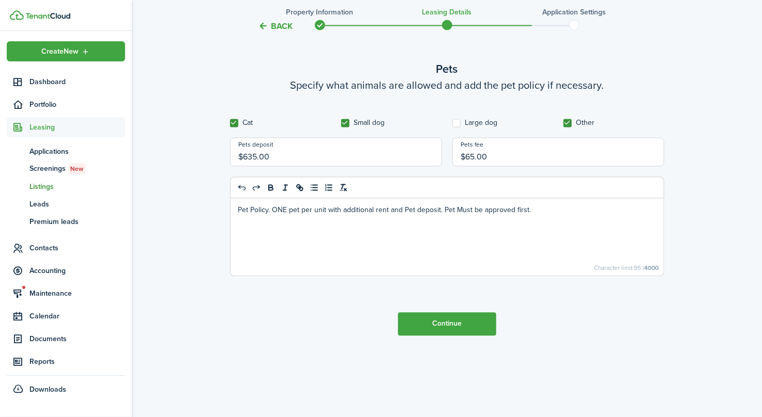
click at [270, 212] on p "Pet Policy. ONE pet per unit with additional rent and Pet deposit. Pet Must be …" at bounding box center [446, 210] width 417 height 11
click at [445, 322] on button "Continue" at bounding box center [447, 324] width 98 height 23
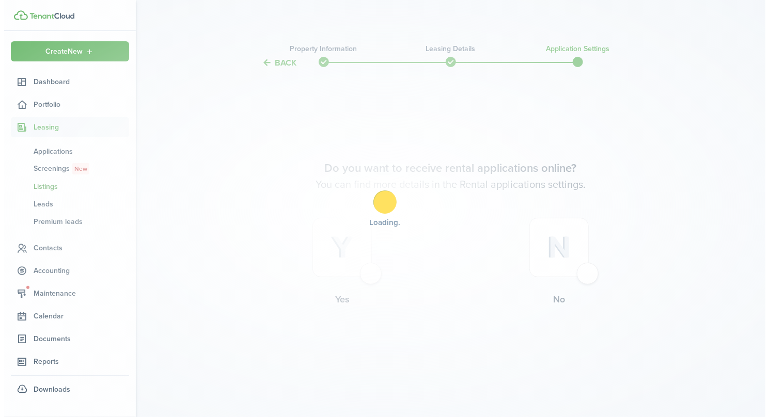
scroll to position [0, 0]
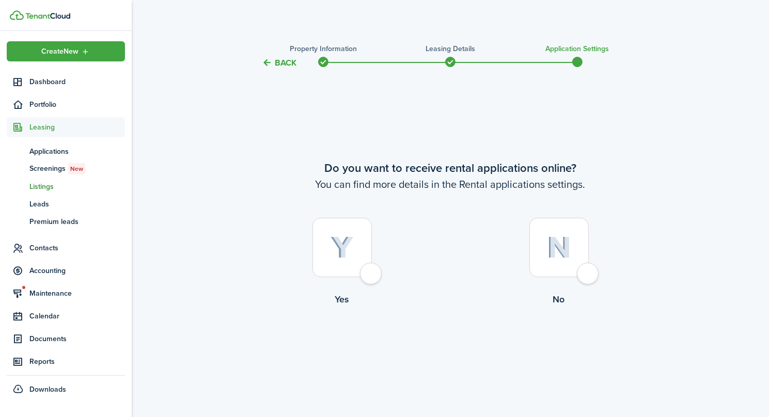
click at [362, 273] on div at bounding box center [342, 247] width 59 height 59
radio input "true"
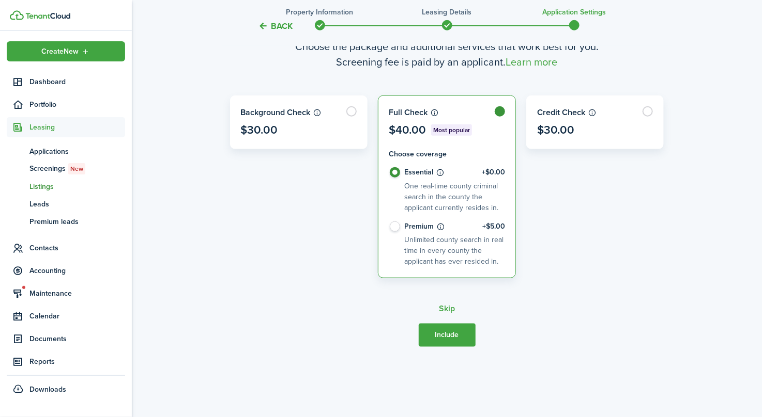
scroll to position [417, 0]
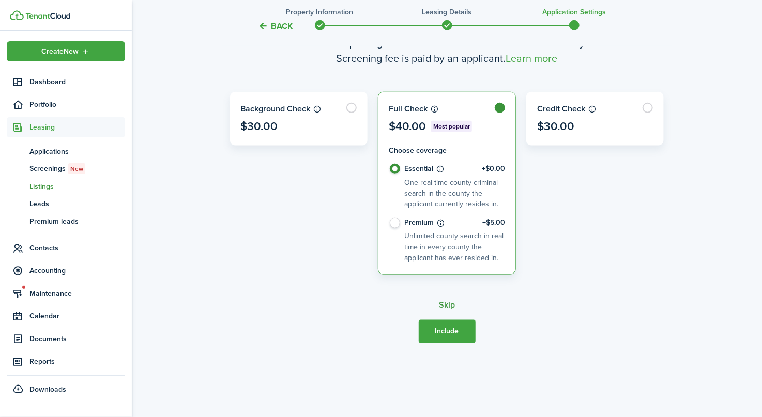
click at [450, 305] on button "Skip" at bounding box center [447, 305] width 16 height 9
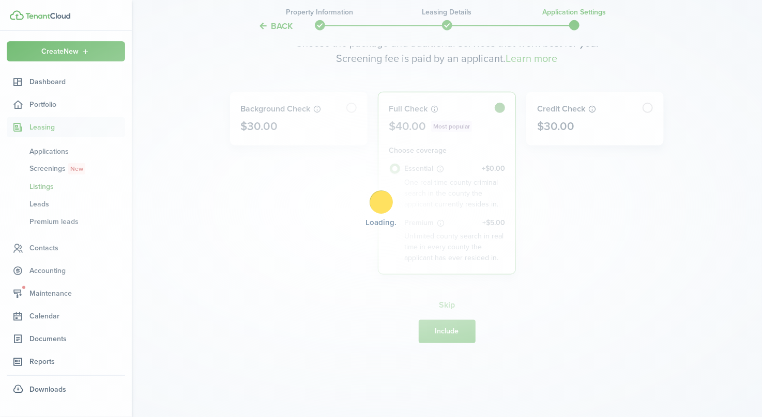
radio input "false"
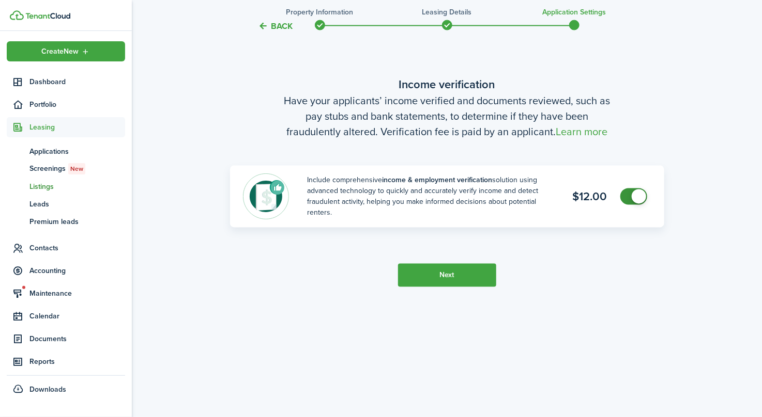
scroll to position [834, 0]
checkbox input "false"
click at [634, 192] on span at bounding box center [638, 196] width 14 height 14
click at [435, 275] on button "Next" at bounding box center [447, 274] width 98 height 23
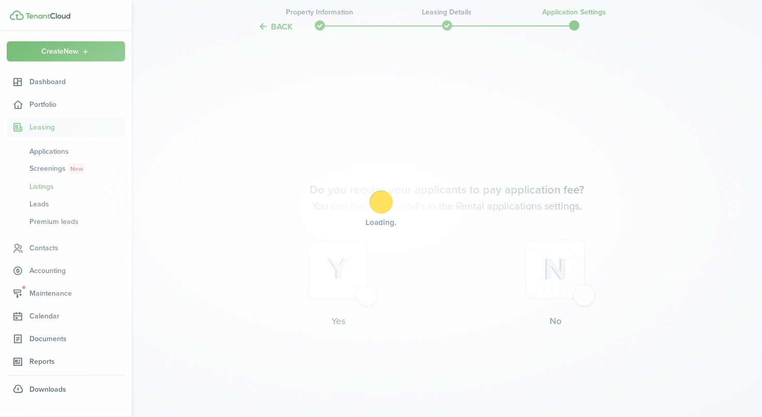
scroll to position [1183, 0]
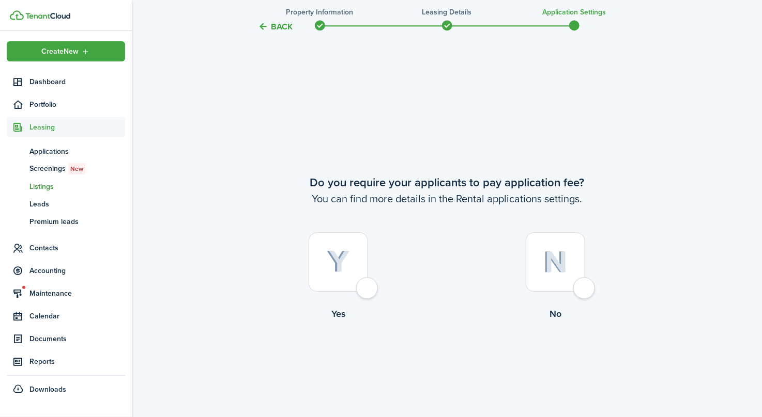
click at [360, 290] on div at bounding box center [337, 262] width 59 height 59
radio input "true"
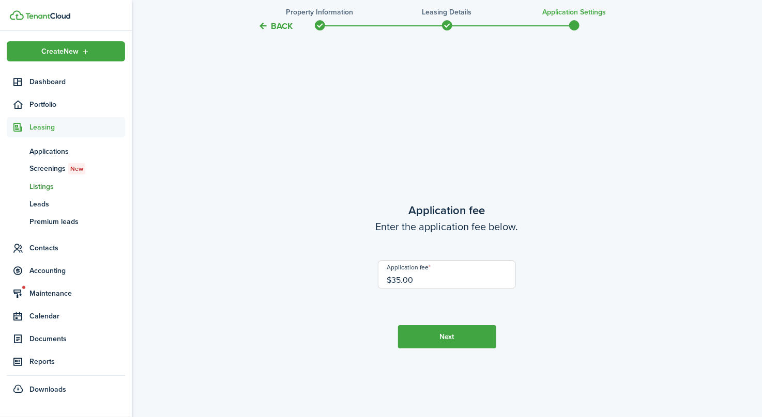
scroll to position [1600, 0]
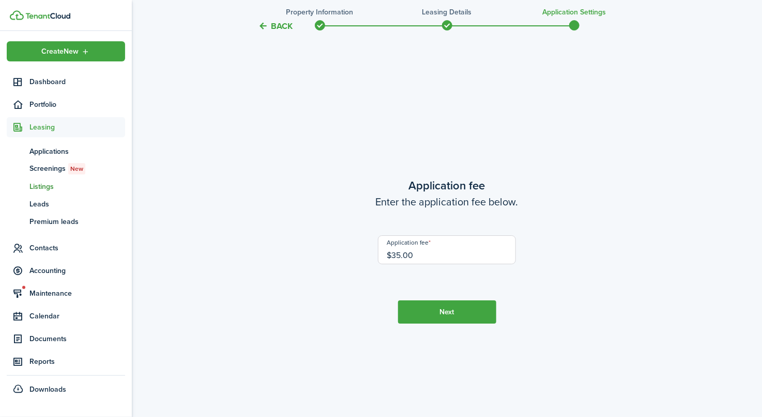
click at [438, 309] on button "Next" at bounding box center [447, 312] width 98 height 23
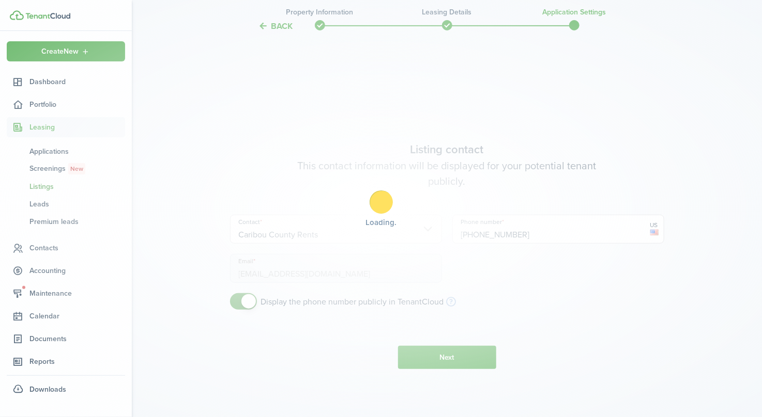
scroll to position [2017, 0]
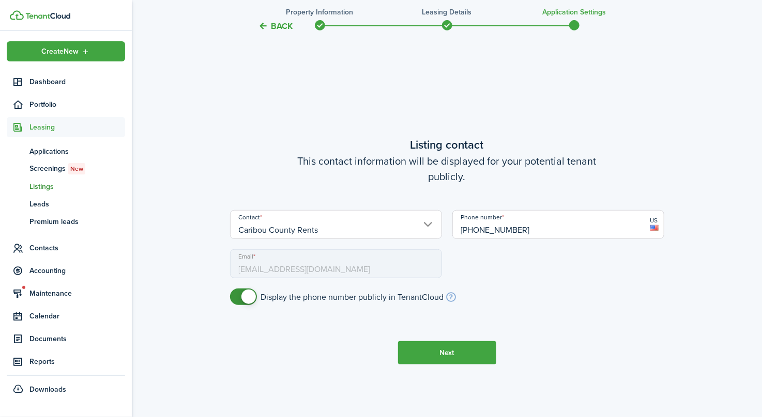
click at [449, 350] on button "Next" at bounding box center [447, 353] width 98 height 23
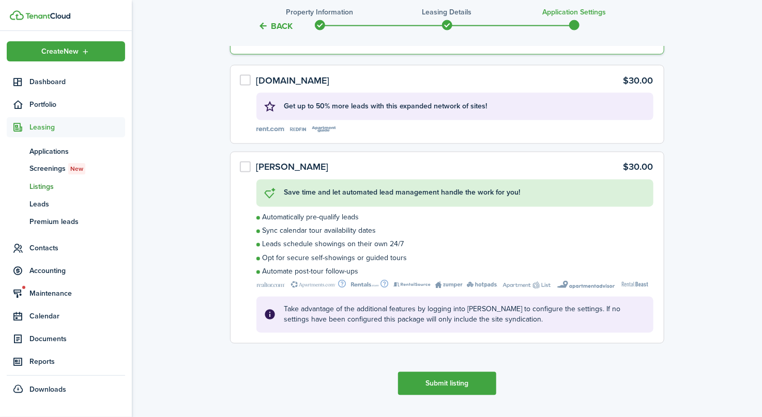
scroll to position [2646, 0]
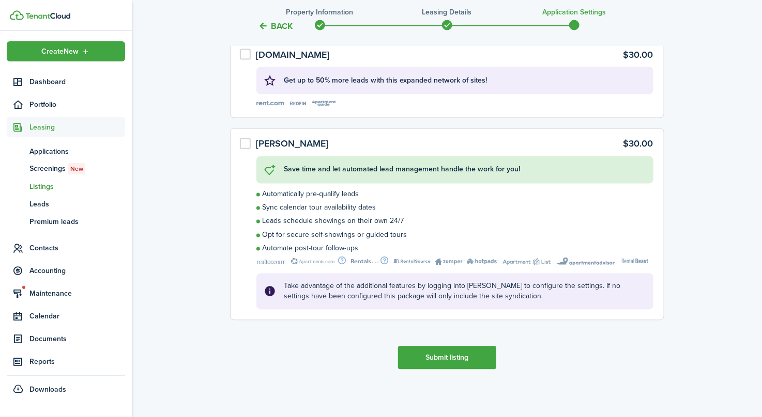
click at [449, 355] on button "Submit listing" at bounding box center [447, 358] width 98 height 23
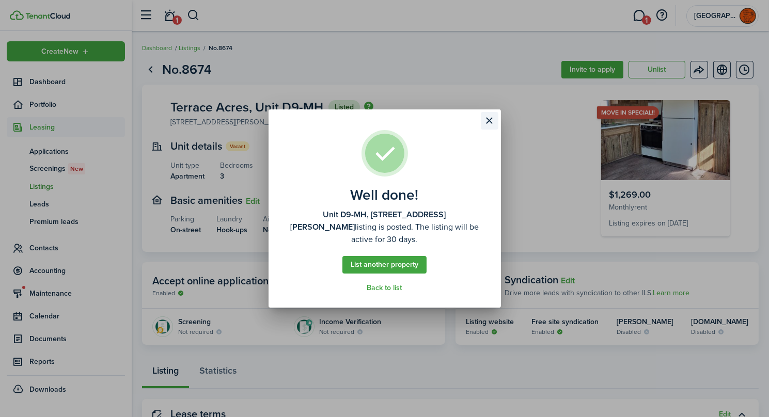
click at [489, 117] on button "Close modal" at bounding box center [490, 121] width 18 height 18
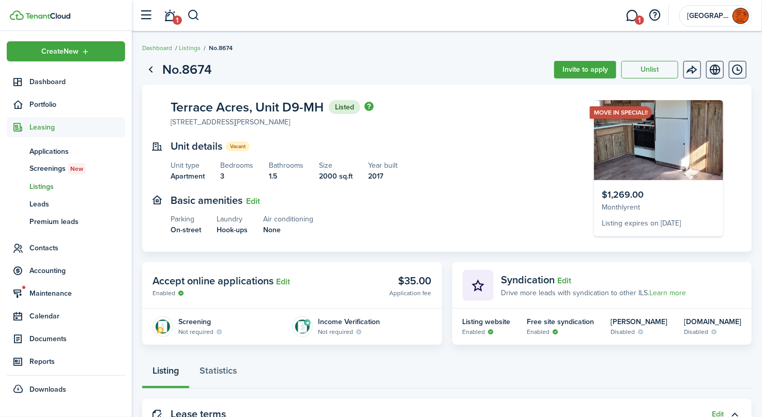
click at [45, 186] on span "Listings" at bounding box center [77, 186] width 96 height 11
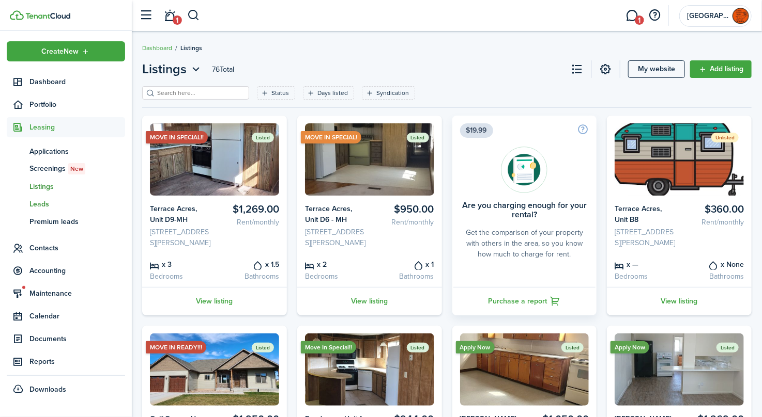
click at [44, 204] on span "Leads" at bounding box center [77, 204] width 96 height 11
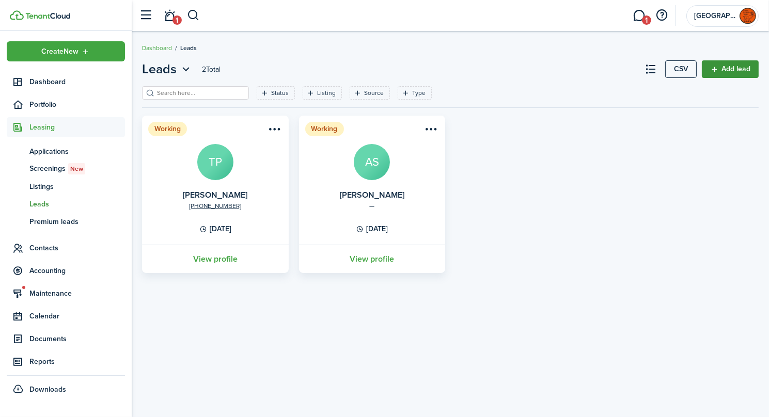
click at [740, 71] on link "Add lead" at bounding box center [730, 69] width 57 height 18
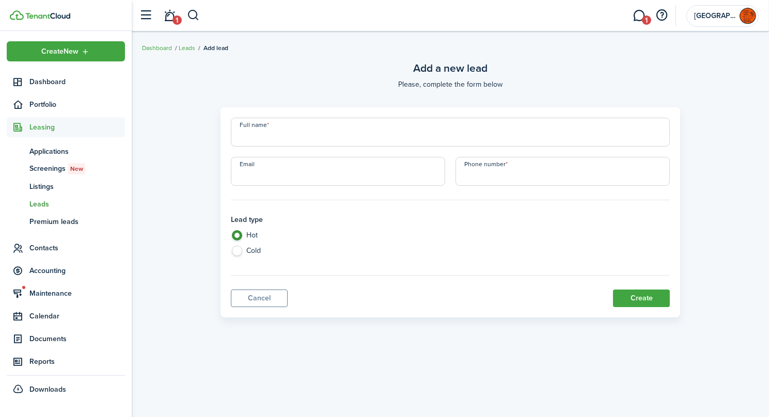
click at [313, 134] on input "Full name" at bounding box center [451, 132] width 440 height 29
paste input "[PERSON_NAME]"
type input "[PERSON_NAME]"
click at [271, 171] on input "Email" at bounding box center [338, 171] width 214 height 29
paste input "[PHONE_NUMBER]"
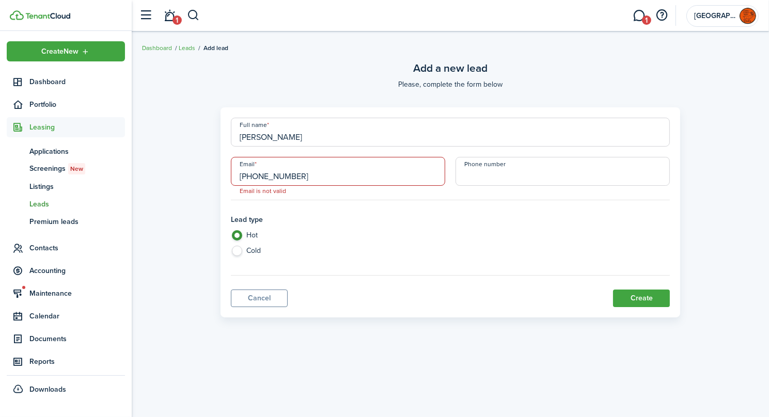
type input "[PHONE_NUMBER]"
click at [510, 171] on input "+1" at bounding box center [563, 171] width 214 height 29
paste input "[PHONE_NUMBER]"
type input "[PHONE_NUMBER]"
drag, startPoint x: 303, startPoint y: 176, endPoint x: 207, endPoint y: 170, distance: 96.8
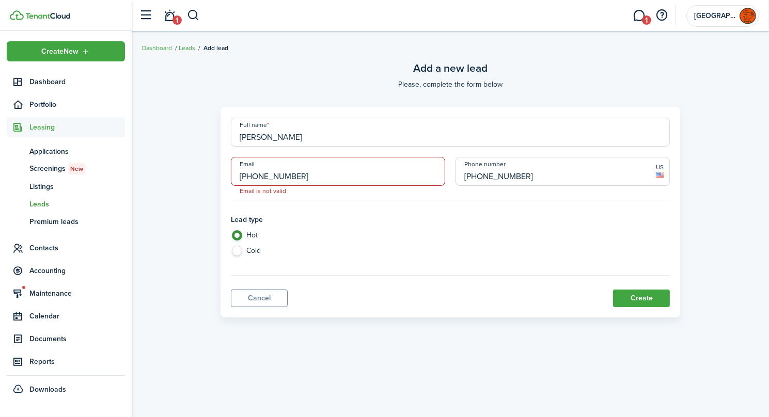
click at [207, 170] on div "Full name [PERSON_NAME] Email [PHONE_NUMBER] Email is not valid Phone number [P…" at bounding box center [450, 212] width 627 height 211
paste input "[EMAIL_ADDRESS][DOMAIN_NAME]"
type input "[EMAIL_ADDRESS][DOMAIN_NAME]"
click at [648, 301] on button "Create" at bounding box center [641, 299] width 57 height 18
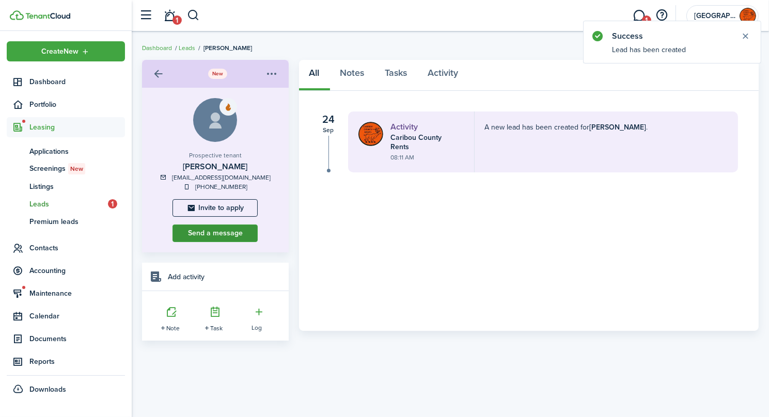
click at [218, 231] on button "Send a message" at bounding box center [215, 234] width 85 height 18
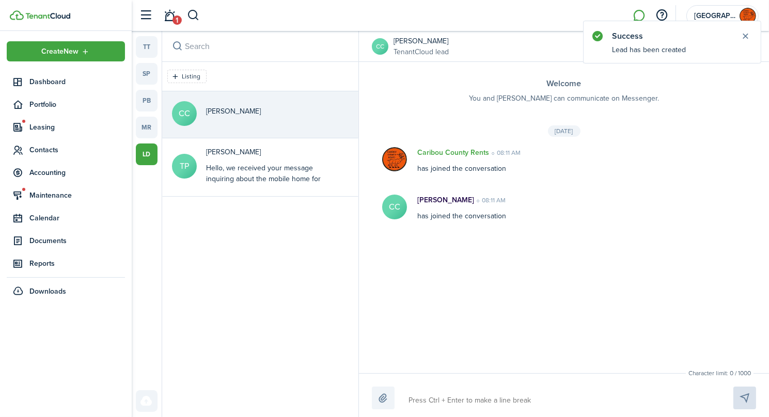
drag, startPoint x: 436, startPoint y: 402, endPoint x: 606, endPoint y: 413, distance: 169.8
click at [439, 403] on textarea at bounding box center [559, 401] width 308 height 18
type textarea "H"
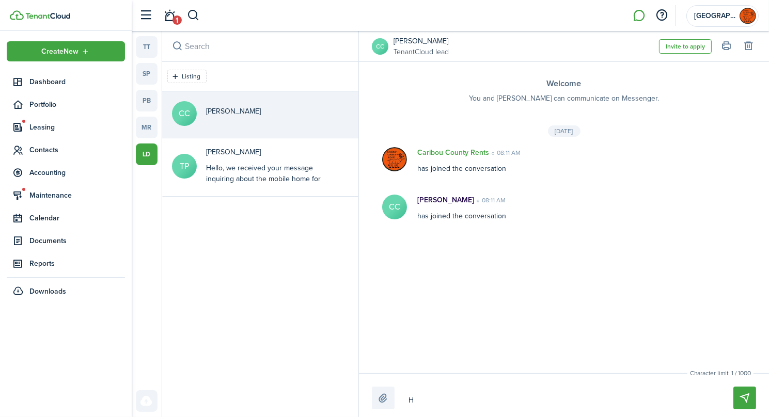
type textarea "Hi"
type textarea "Hi C"
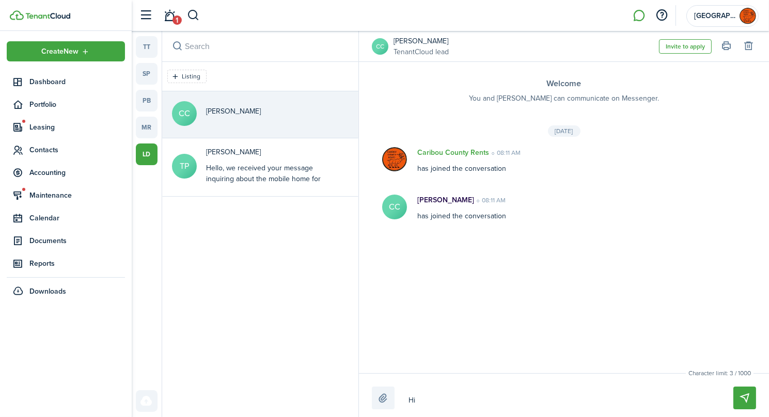
type textarea "Hi C"
type textarea "Hi Ca"
type textarea "Hi Car"
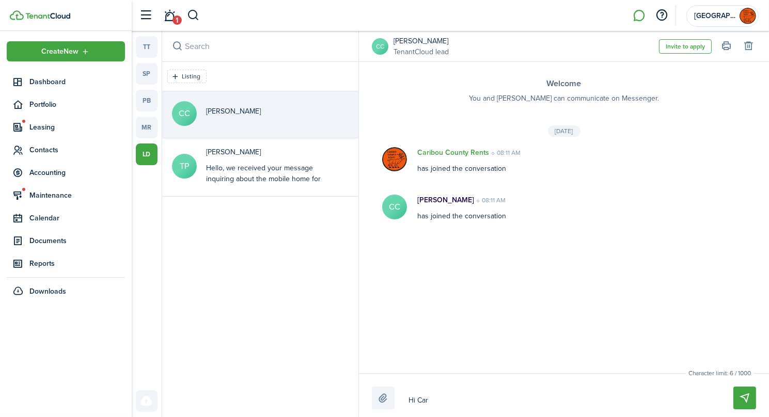
type textarea "Hi Cart"
type textarea "Hi Carte"
type textarea "Hi [PERSON_NAME]"
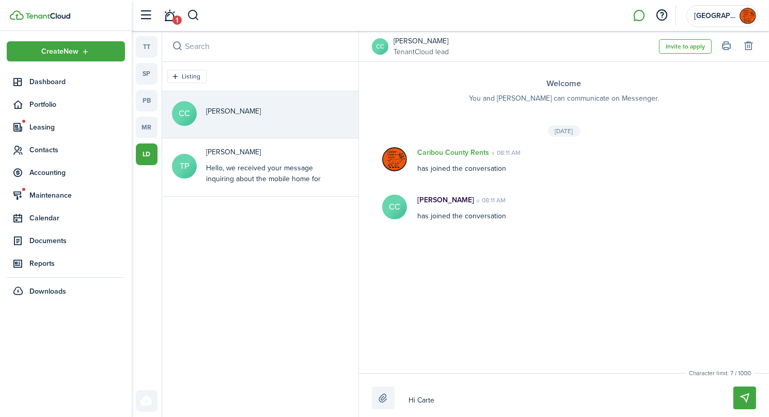
type textarea "Hi [PERSON_NAME]"
type textarea "Hi [PERSON_NAME],"
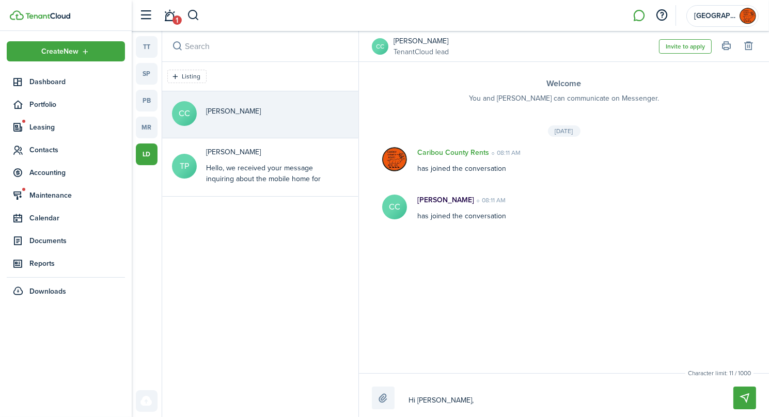
type textarea "Hi [PERSON_NAME], w"
type textarea "Hi [PERSON_NAME], we"
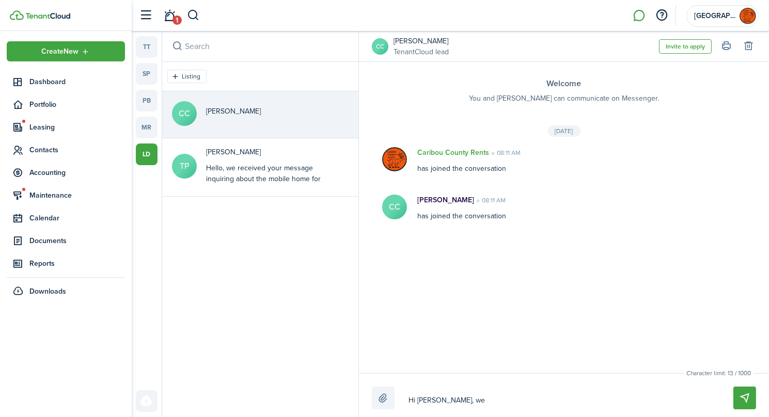
type textarea "Hi [PERSON_NAME], we"
type textarea "Hi [PERSON_NAME], we r"
type textarea "Hi [PERSON_NAME], we re"
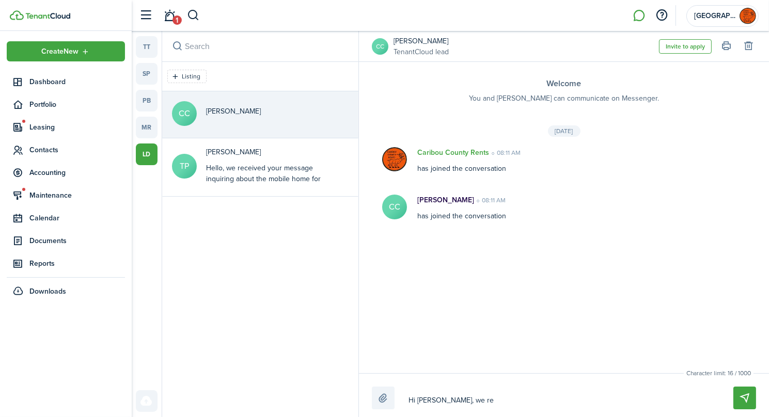
type textarea "Hi [PERSON_NAME], we rec"
type textarea "Hi [PERSON_NAME], we rece"
type textarea "Hi [PERSON_NAME], we recei"
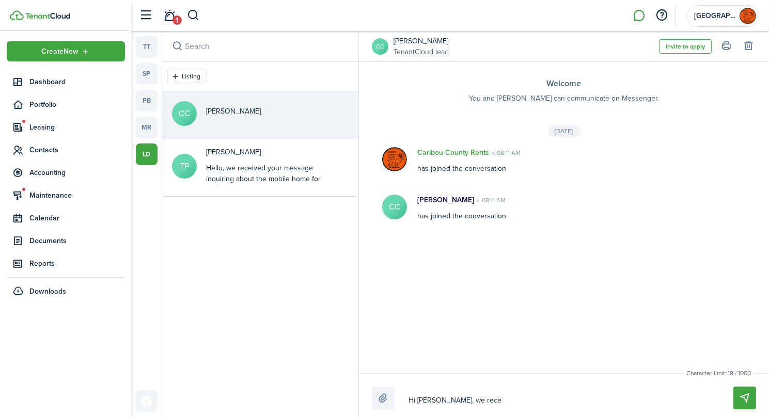
type textarea "Hi [PERSON_NAME], we recei"
type textarea "Hi [PERSON_NAME], we receie"
type textarea "Hi [PERSON_NAME], we recei"
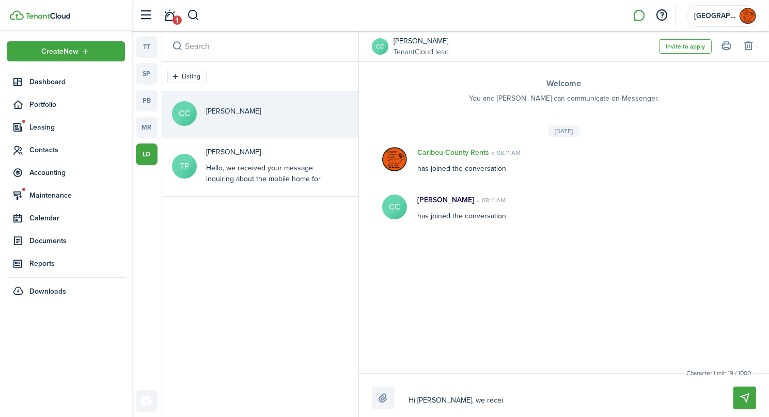
type textarea "Hi [PERSON_NAME], we receiv"
type textarea "Hi [PERSON_NAME], we receive"
type textarea "Hi [PERSON_NAME], we received"
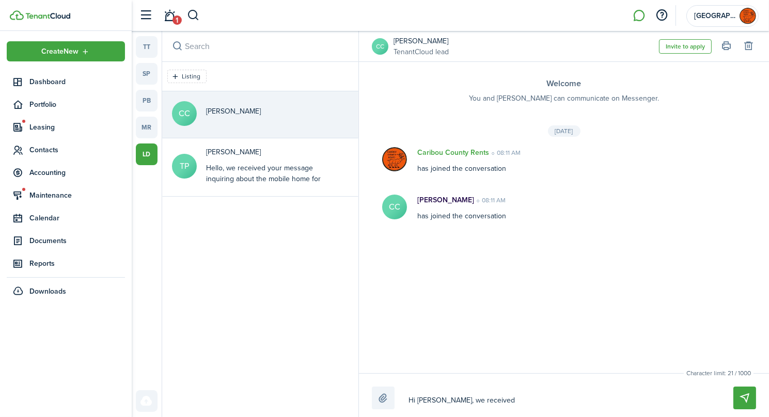
type textarea "Hi [PERSON_NAME], we received"
type textarea "Hi [PERSON_NAME], we received y"
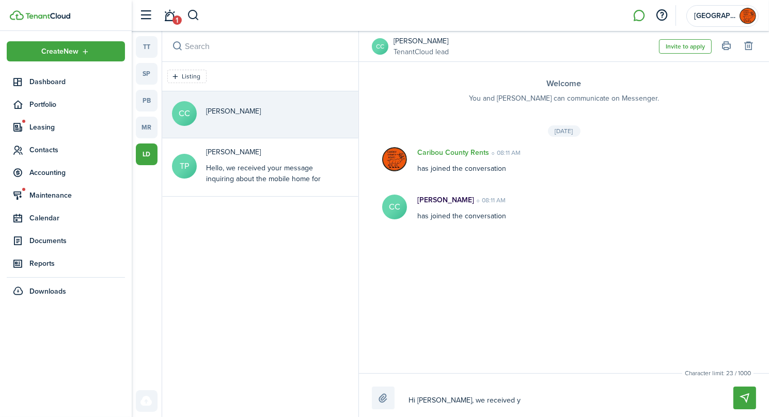
type textarea "Hi [PERSON_NAME], we received yo"
type textarea "Hi [PERSON_NAME], we received you"
type textarea "Hi [PERSON_NAME], we received your"
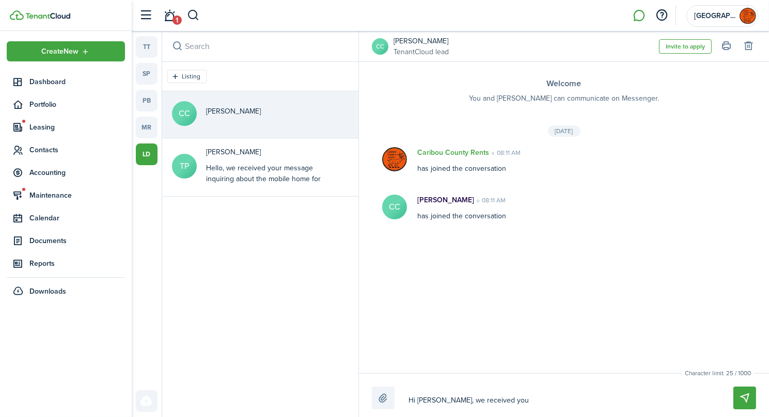
type textarea "Hi [PERSON_NAME], we received your"
type textarea "Hi [PERSON_NAME], we received your m"
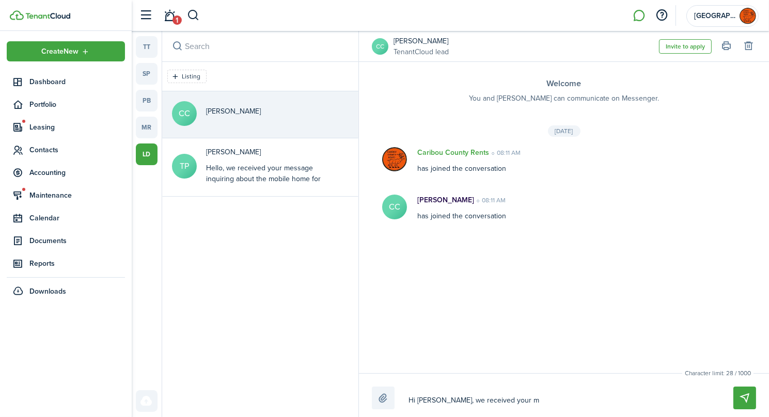
type textarea "Hi [PERSON_NAME], we received your me"
type textarea "Hi [PERSON_NAME], we received your mes"
type textarea "Hi [PERSON_NAME], we received your mess"
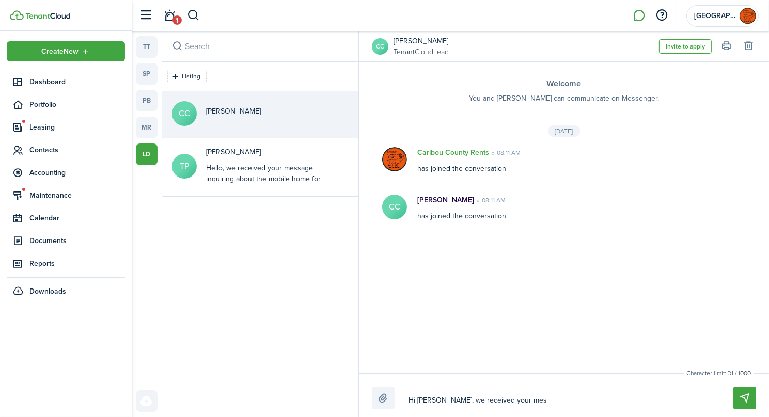
type textarea "Hi [PERSON_NAME], we received your mess"
type textarea "Hi [PERSON_NAME], we received your messa"
type textarea "Hi [PERSON_NAME], we received your messae"
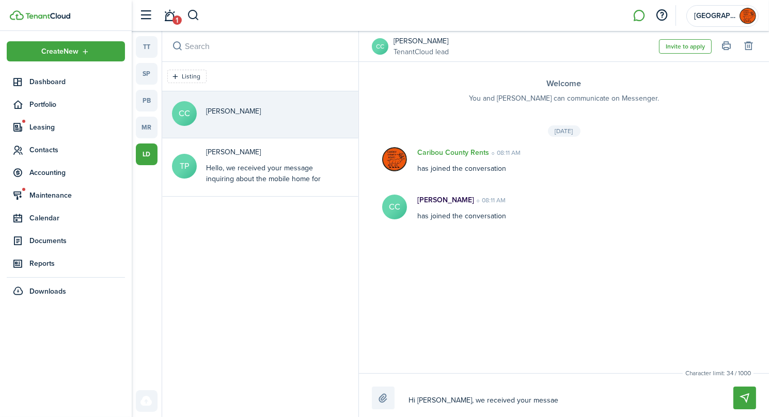
type textarea "Hi [PERSON_NAME], we received your messa"
type textarea "Hi [PERSON_NAME], we received your messag"
type textarea "Hi [PERSON_NAME], we received your message"
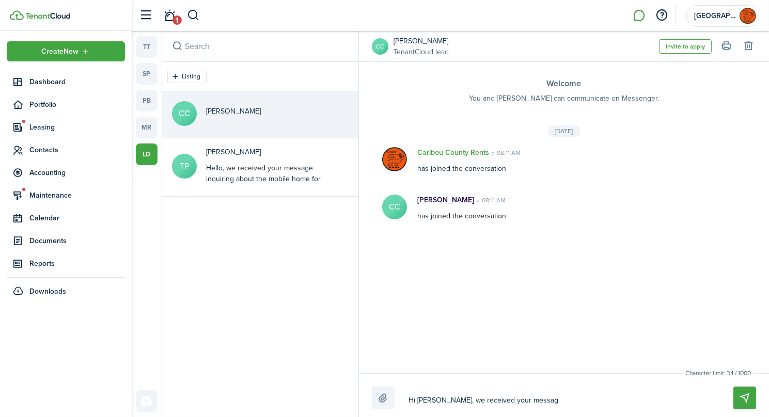
type textarea "Hi [PERSON_NAME], we received your message"
type textarea "Hi [PERSON_NAME], we received your message i"
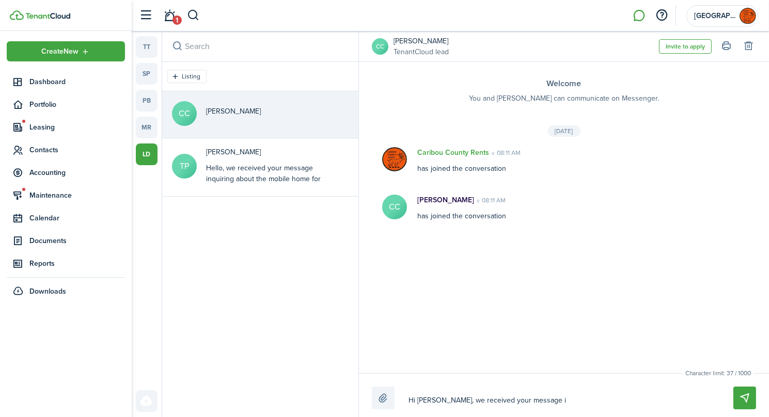
type textarea "Hi [PERSON_NAME], we received your message in"
type textarea "Hi [PERSON_NAME], we received your message inq"
type textarea "Hi [PERSON_NAME], we received your message inqu"
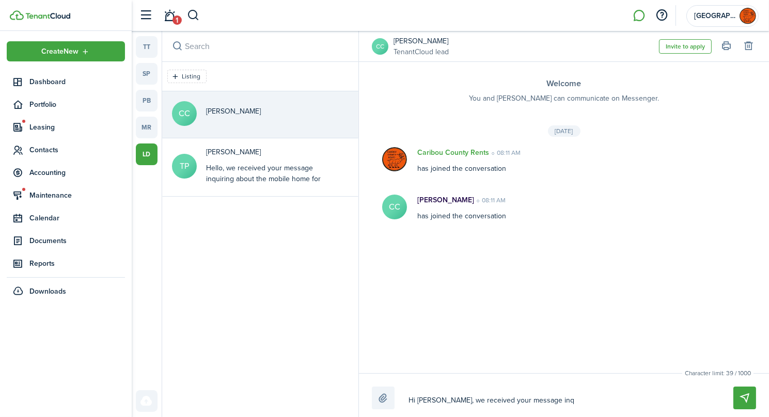
type textarea "Hi [PERSON_NAME], we received your message inqu"
type textarea "Hi [PERSON_NAME], we received your message inqui"
type textarea "Hi [PERSON_NAME], we received your message inquir"
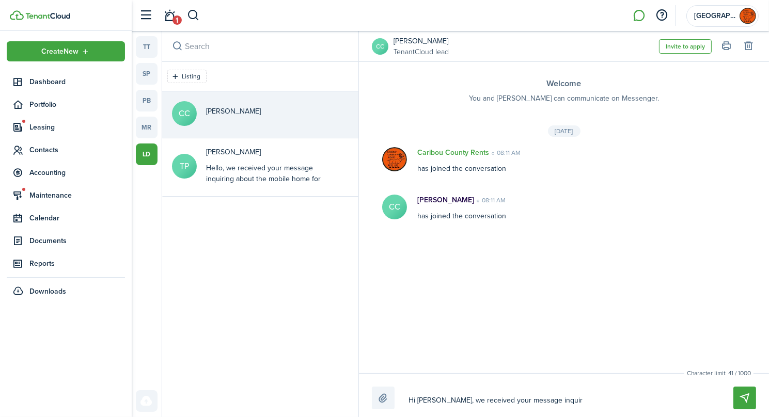
type textarea "Hi [PERSON_NAME], we received your message inquiri"
type textarea "Hi [PERSON_NAME], we received your message inquirin"
type textarea "Hi [PERSON_NAME], we received your message inquiring"
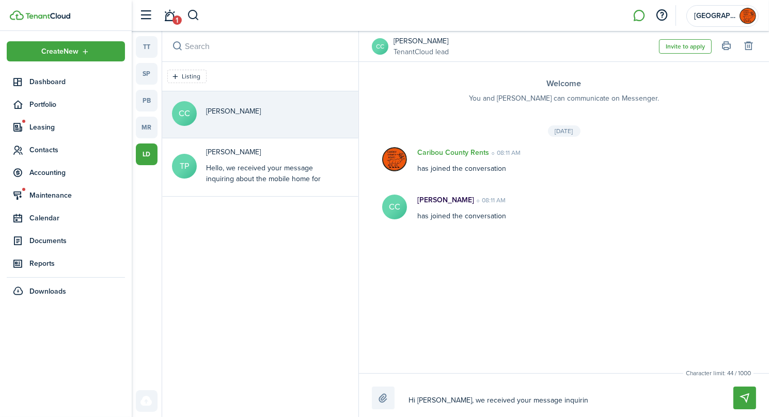
type textarea "Hi [PERSON_NAME], we received your message inquiring"
type textarea "Hi [PERSON_NAME], we received your message inquiring a"
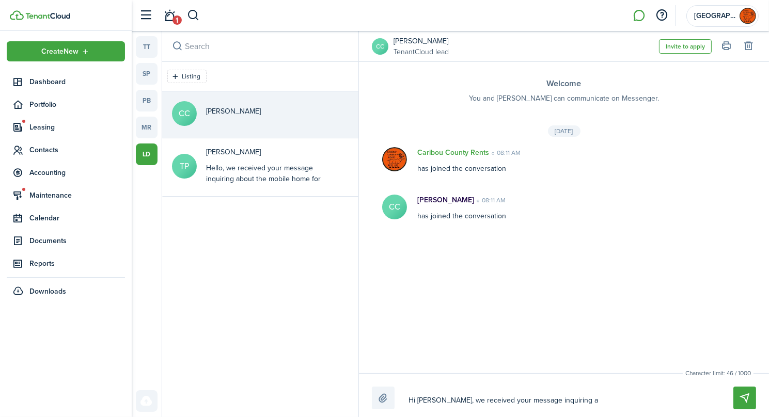
type textarea "Hi [PERSON_NAME], we received your message inquiring ab"
type textarea "Hi [PERSON_NAME], we received your message inquiring abo"
type textarea "Hi [PERSON_NAME], we received your message inquiring abou"
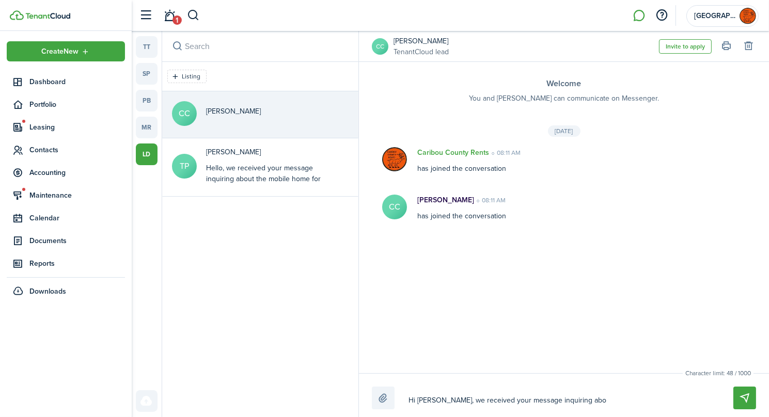
type textarea "Hi [PERSON_NAME], we received your message inquiring abou"
type textarea "Hi [PERSON_NAME], we received your message inquiring about"
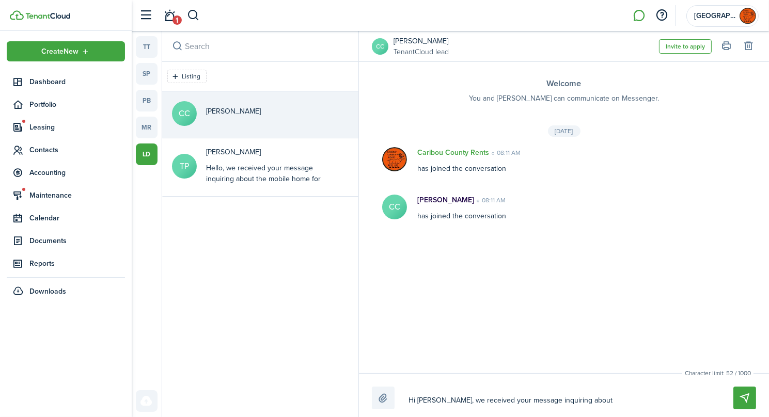
type textarea "Hi [PERSON_NAME], we received your message inquiring about r"
type textarea "Hi [PERSON_NAME], we received your message inquiring about re"
type textarea "Hi [PERSON_NAME], we received your message inquiring about [PERSON_NAME]"
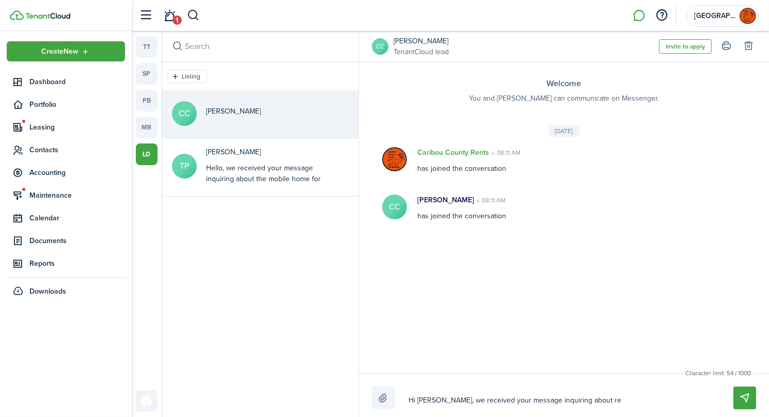
type textarea "Hi [PERSON_NAME], we received your message inquiring about [PERSON_NAME]"
type textarea "Hi [PERSON_NAME], we received your message inquiring about rent"
type textarea "Hi [PERSON_NAME], we received your message inquiring about renta"
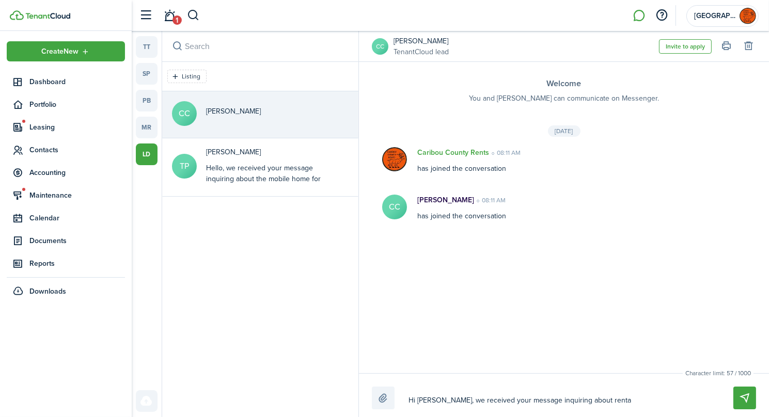
type textarea "Hi [PERSON_NAME], we received your message inquiring about rental"
type textarea "Hi [PERSON_NAME], we received your message inquiring about rentals"
type textarea "Hi [PERSON_NAME], we received your message inquiring about rentals."
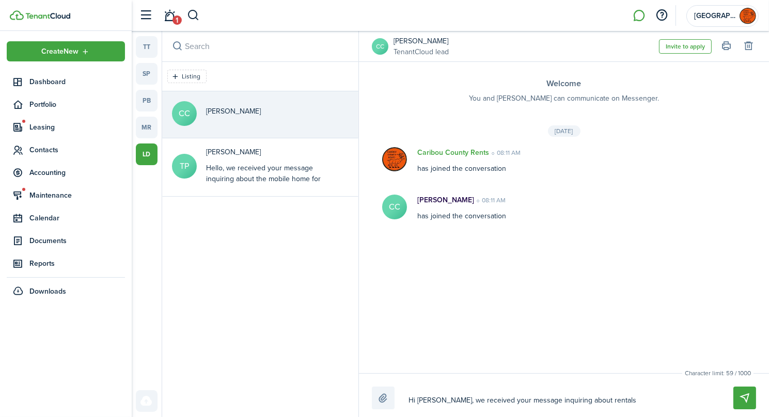
type textarea "Hi [PERSON_NAME], we received your message inquiring about rentals."
type textarea "Hi [PERSON_NAME], we received your message inquiring about rentals. Y"
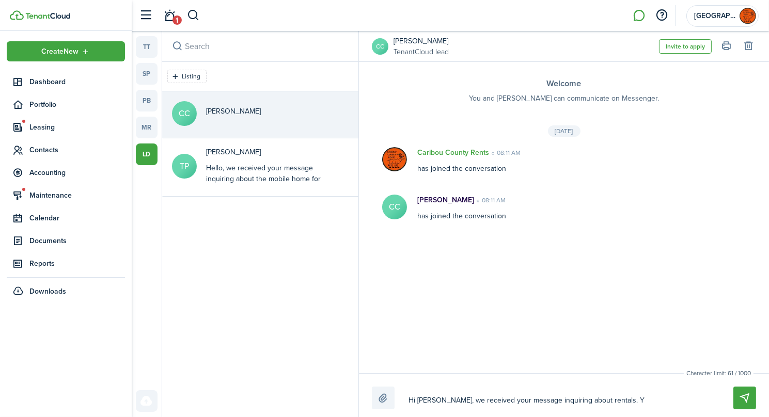
type textarea "Hi [PERSON_NAME], we received your message inquiring about rentals. Yo"
type textarea "Hi [PERSON_NAME], we received your message inquiring about rentals. You"
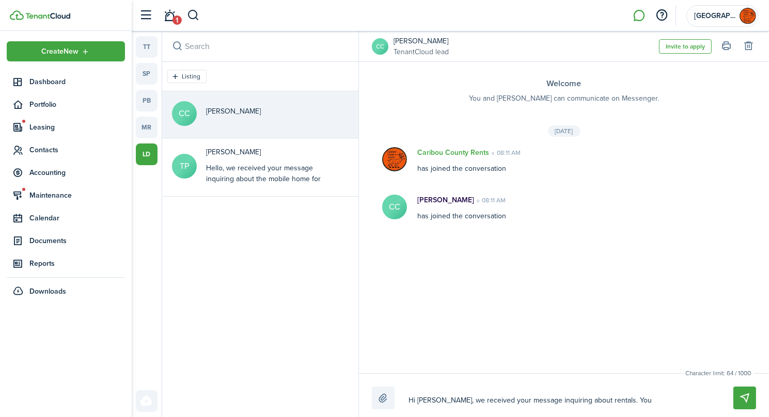
type textarea "Hi [PERSON_NAME], we received your message inquiring about rentals. You"
type textarea "Hi [PERSON_NAME], we received your message inquiring about rentals. You c"
type textarea "Hi [PERSON_NAME], we received your message inquiring about rentals. You ca"
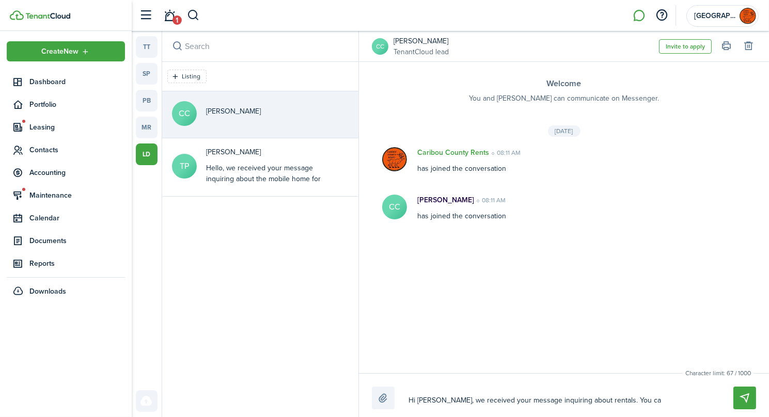
type textarea "Hi [PERSON_NAME], we received your message inquiring about rentals. You can"
type textarea "Hi [PERSON_NAME], we received your message inquiring about rentals. You can b"
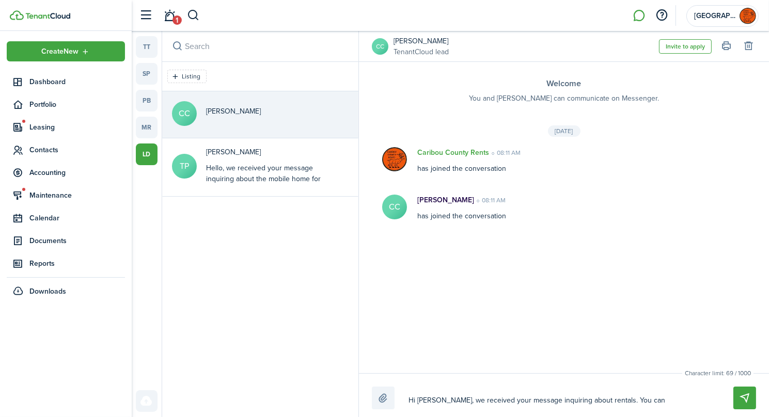
type textarea "Hi [PERSON_NAME], we received your message inquiring about rentals. You can b"
type textarea "Hi [PERSON_NAME], we received your message inquiring about rentals. You can bi"
type textarea "Hi [PERSON_NAME], we received your message inquiring about rentals. You can b"
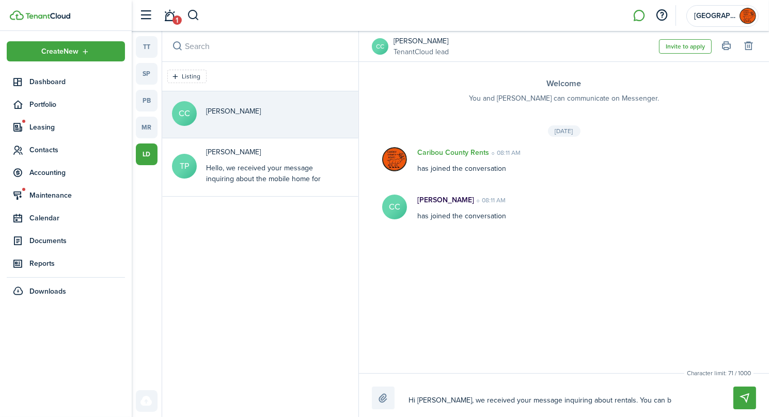
type textarea "Hi [PERSON_NAME], we received your message inquiring about rentals. You can"
type textarea "Hi [PERSON_NAME], we received your message inquiring about rentals. You can v"
type textarea "Hi [PERSON_NAME], we received your message inquiring about rentals. You can vi"
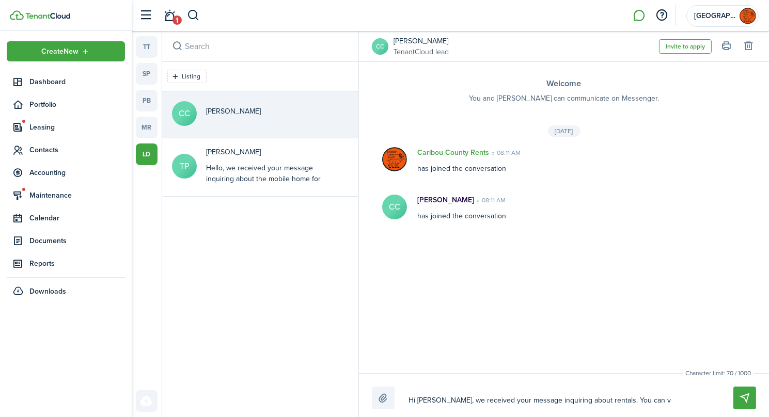
type textarea "Hi [PERSON_NAME], we received your message inquiring about rentals. You can vi"
type textarea "Hi [PERSON_NAME], we received your message inquiring about rentals. You can vie"
type textarea "Hi [PERSON_NAME], we received your message inquiring about rentals. You can view"
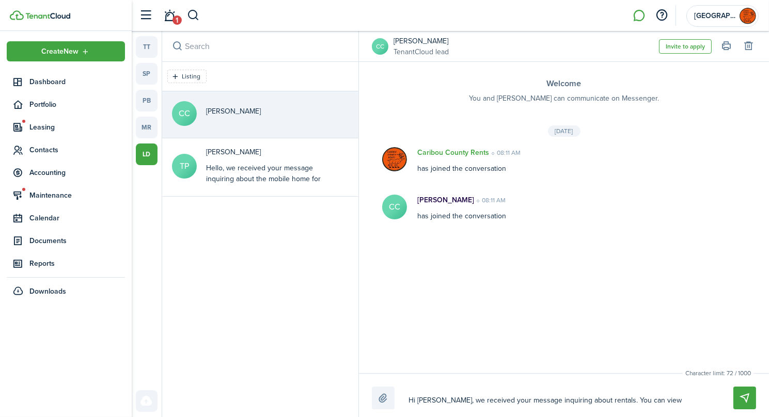
type textarea "Hi [PERSON_NAME], we received your message inquiring about rentals. You can view"
type textarea "Hi [PERSON_NAME], we received your message inquiring about rentals. You can vie…"
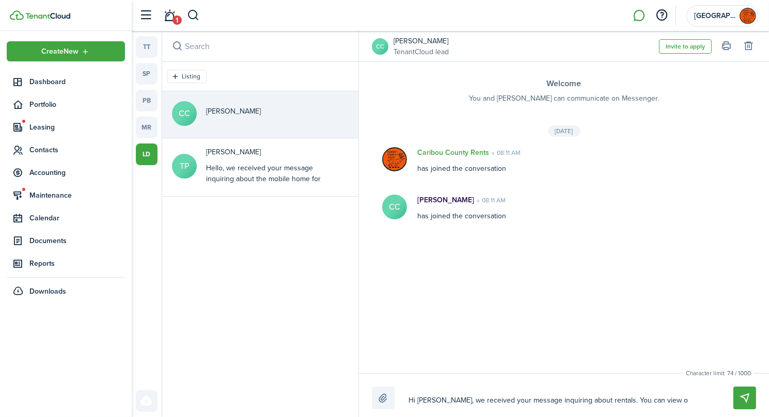
type textarea "Hi [PERSON_NAME], we received your message inquiring about rentals. You can vie…"
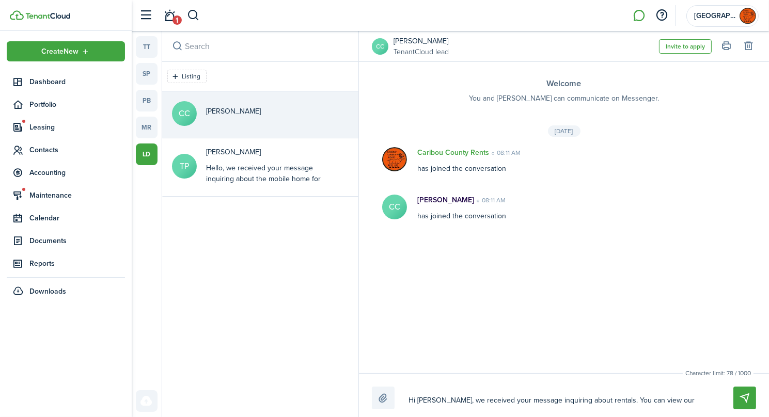
type textarea "Hi [PERSON_NAME], we received your message inquiring about rentals. You can vie…"
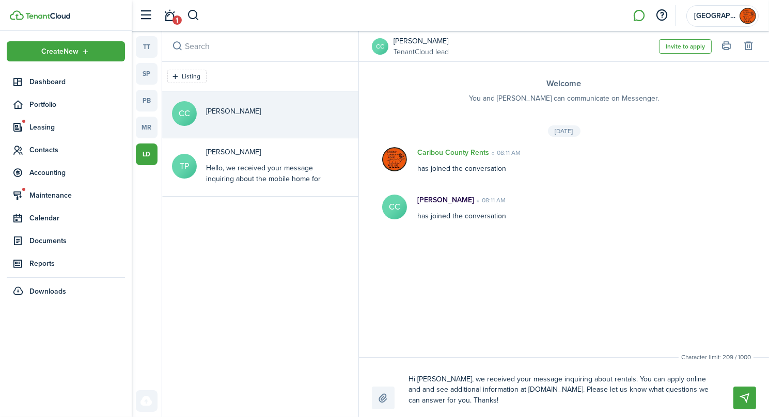
drag, startPoint x: 410, startPoint y: 379, endPoint x: 507, endPoint y: 397, distance: 99.4
click at [507, 397] on textarea "Hi [PERSON_NAME], we received your message inquiring about rentals. You can app…" at bounding box center [559, 390] width 308 height 39
click at [746, 397] on button "Send" at bounding box center [745, 398] width 23 height 23
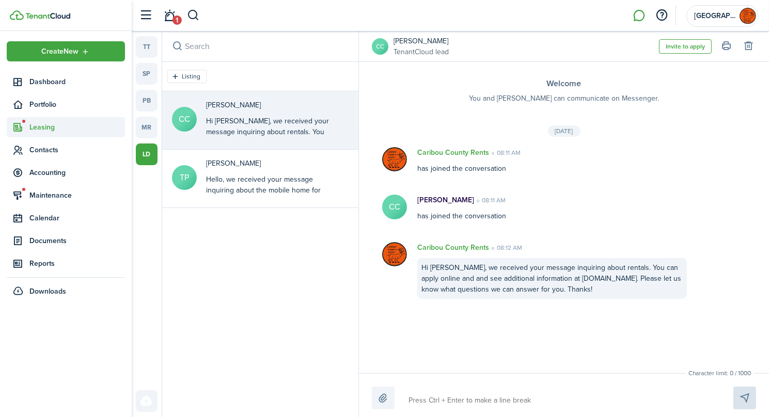
click at [50, 128] on span "Leasing" at bounding box center [77, 127] width 96 height 11
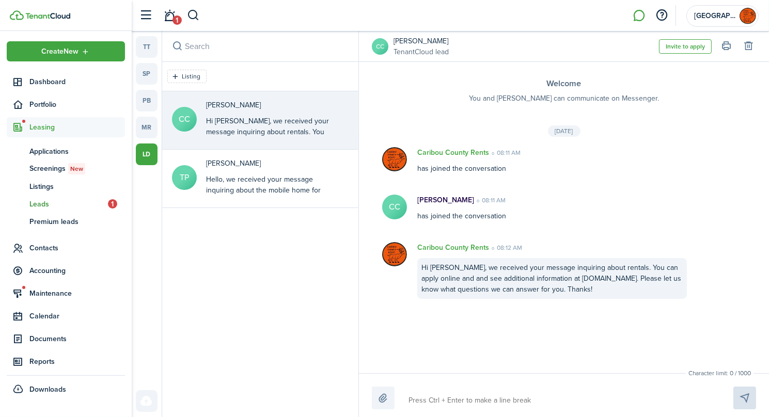
click at [49, 200] on span "Leads" at bounding box center [68, 204] width 79 height 11
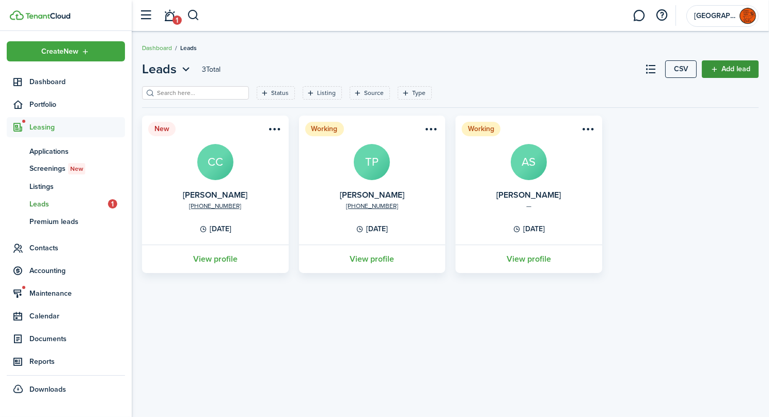
click at [741, 70] on link "Add lead" at bounding box center [730, 69] width 57 height 18
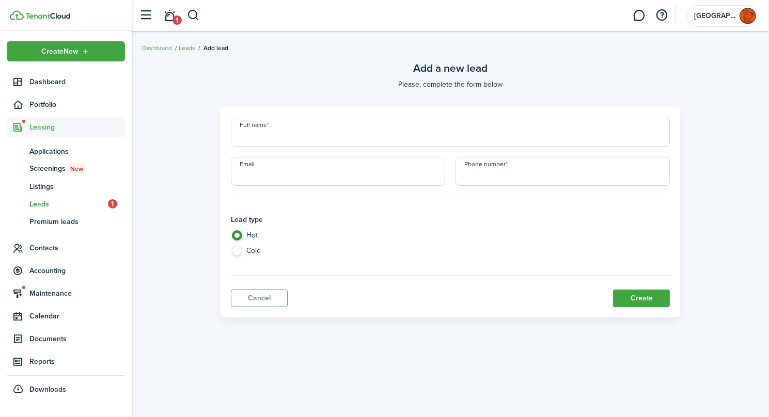
click at [324, 129] on input "Full name" at bounding box center [451, 132] width 440 height 29
paste input "[PERSON_NAME]"
click at [284, 171] on input "Email" at bounding box center [338, 171] width 214 height 29
paste input "[EMAIL_ADDRESS][DOMAIN_NAME]"
click at [528, 176] on input "+1" at bounding box center [563, 171] width 214 height 29
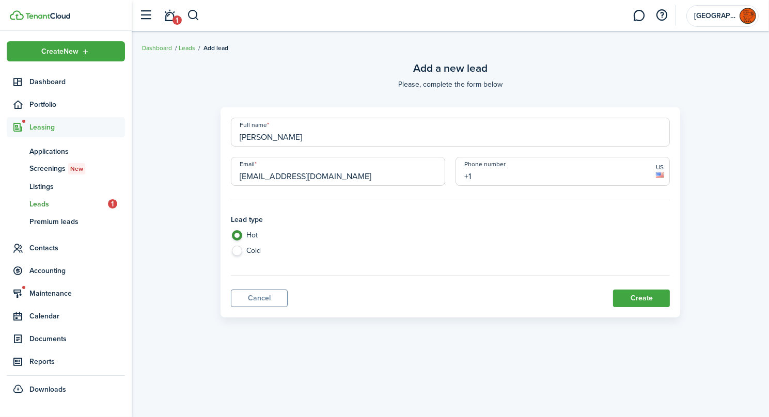
paste input "[PHONE_NUMBER]"
click at [642, 301] on button "Create" at bounding box center [641, 299] width 57 height 18
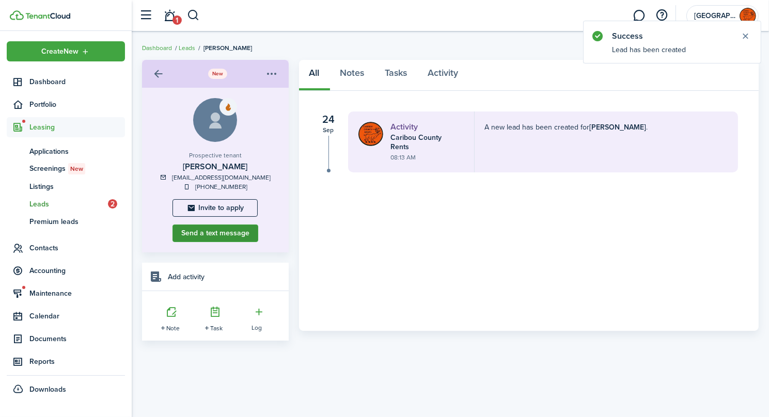
click at [234, 231] on button "Send a text message" at bounding box center [216, 234] width 86 height 18
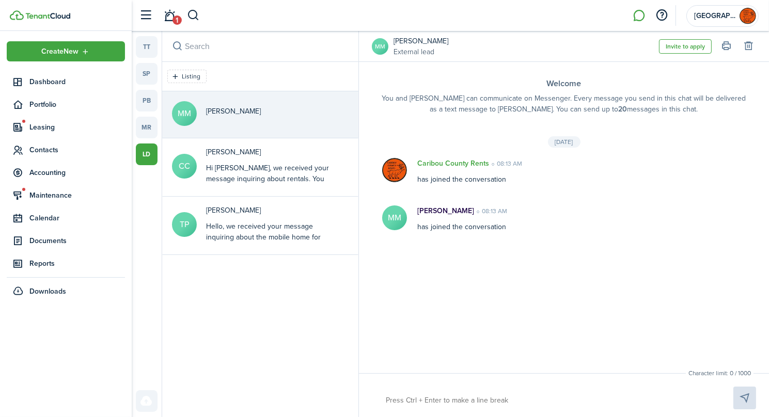
paste textarea "[PHONE_NUMBER]"
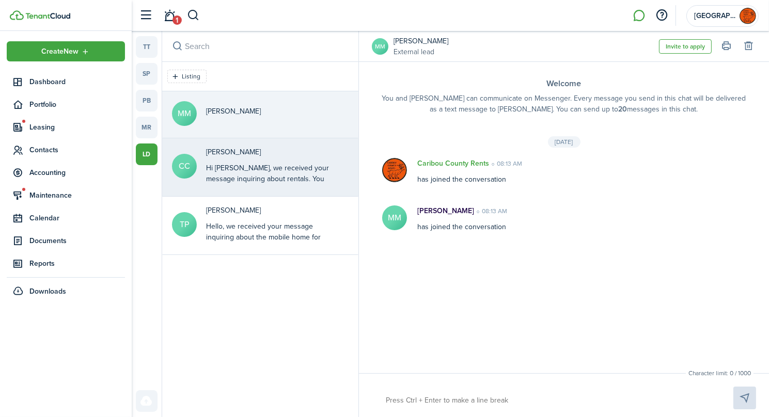
click at [287, 155] on p "[PERSON_NAME]" at bounding box center [270, 152] width 129 height 11
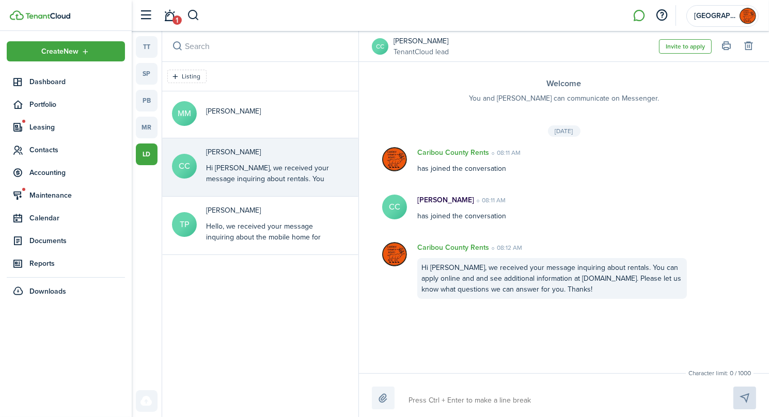
drag, startPoint x: 422, startPoint y: 268, endPoint x: 601, endPoint y: 290, distance: 180.7
click at [601, 290] on div "Hi [PERSON_NAME], we received your message inquiring about rentals. You can app…" at bounding box center [552, 278] width 270 height 41
click at [555, 298] on button "Copy" at bounding box center [585, 298] width 90 height 18
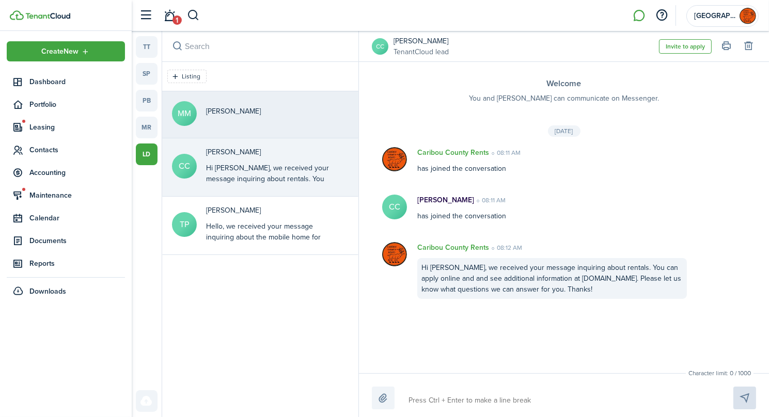
click at [221, 116] on div "[PERSON_NAME]" at bounding box center [233, 114] width 55 height 16
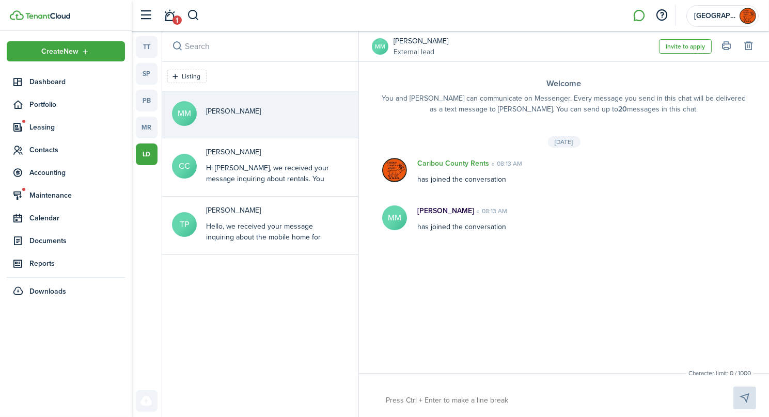
paste textarea "Hi [PERSON_NAME], we received your message inquiring about rentals. You can app…"
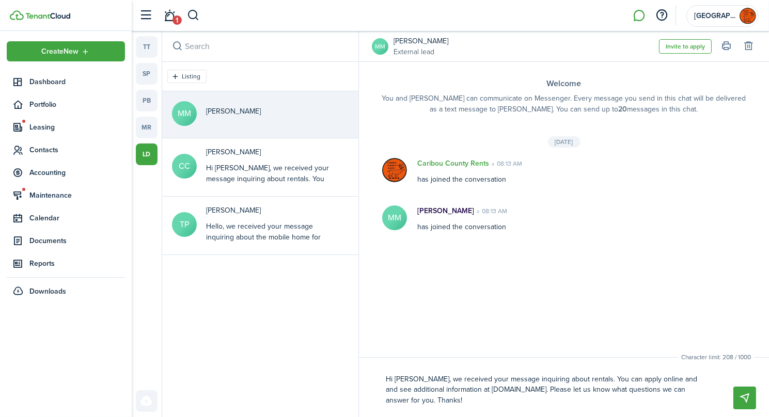
click at [414, 379] on textarea "Hi [PERSON_NAME], we received your message inquiring about rentals. You can app…" at bounding box center [547, 390] width 331 height 39
click at [746, 392] on button "Send" at bounding box center [745, 398] width 23 height 23
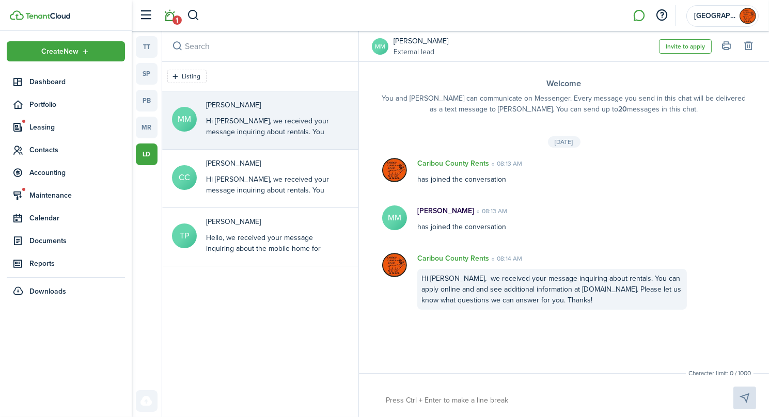
click at [171, 16] on link "1" at bounding box center [170, 16] width 20 height 26
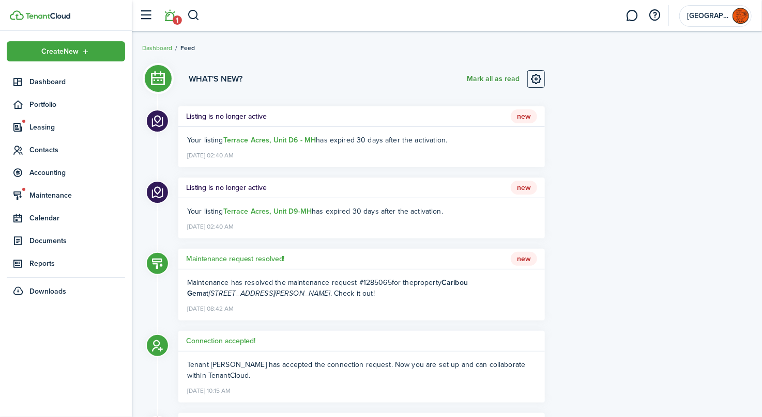
click at [491, 78] on button "Mark all as read" at bounding box center [493, 79] width 53 height 18
click at [52, 127] on span "Leasing" at bounding box center [77, 127] width 96 height 11
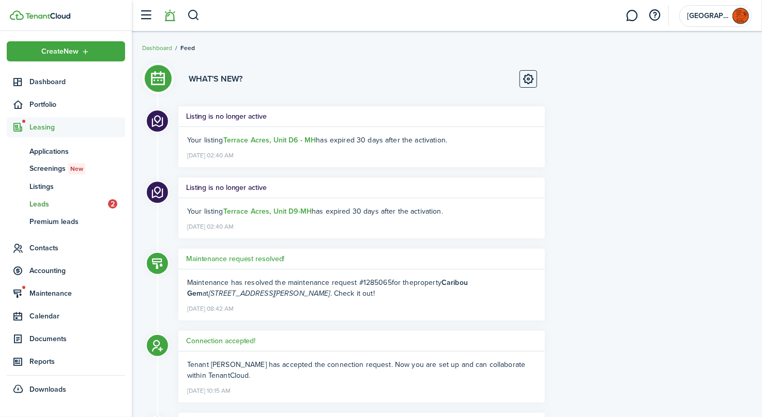
click at [53, 206] on span "Leads" at bounding box center [68, 204] width 79 height 11
